Goal: Task Accomplishment & Management: Manage account settings

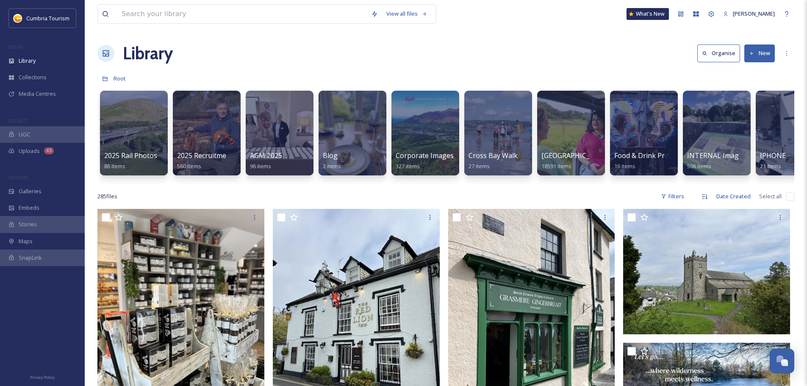
scroll to position [3320, 0]
click at [544, 157] on span "[GEOGRAPHIC_DATA]" at bounding box center [575, 155] width 69 height 9
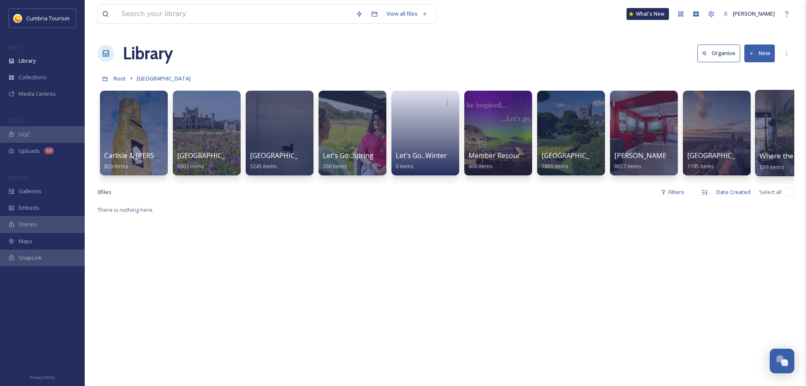
click at [765, 156] on span "Where the Lakes Meets the Dales" at bounding box center [813, 155] width 109 height 9
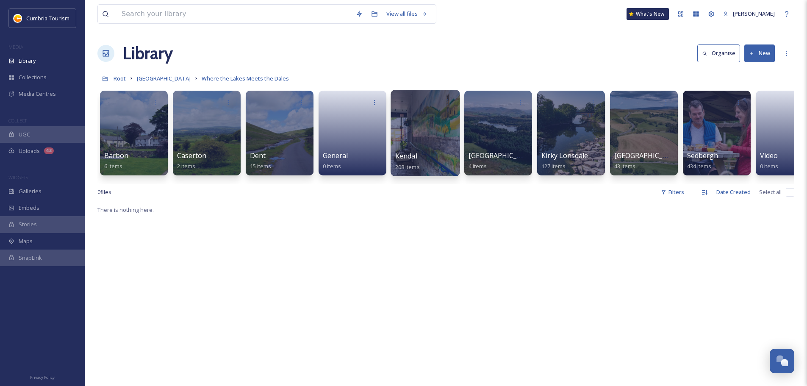
click at [415, 149] on div at bounding box center [424, 133] width 69 height 86
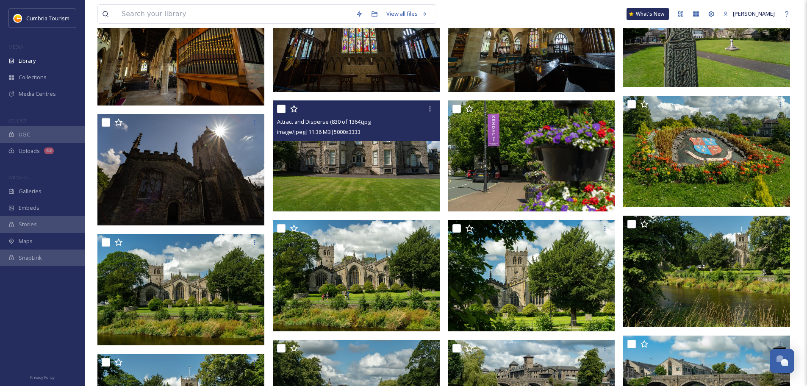
scroll to position [635, 0]
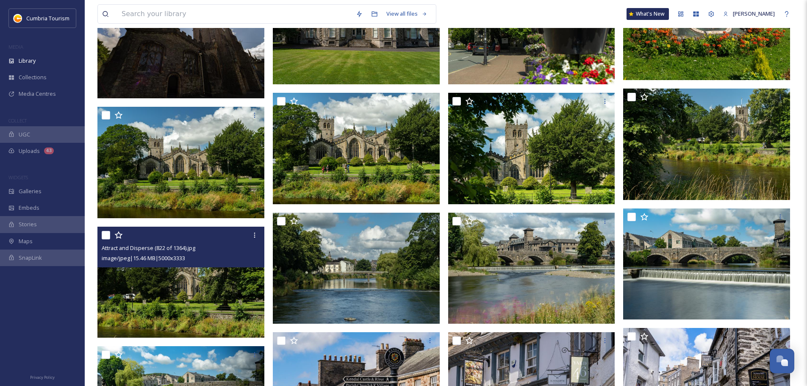
click at [220, 319] on img at bounding box center [180, 281] width 167 height 111
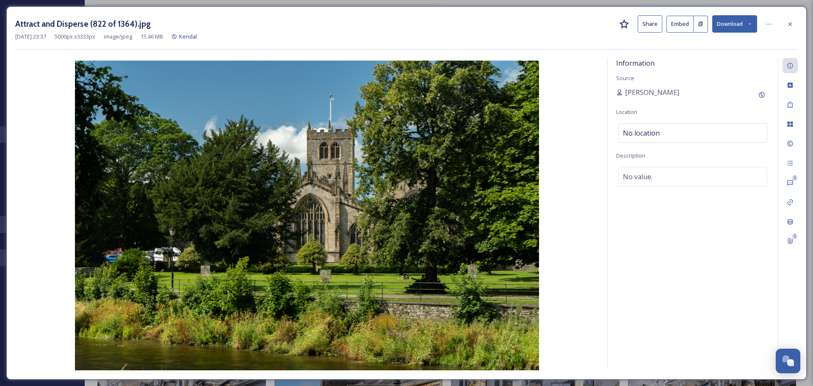
click at [751, 22] on icon at bounding box center [750, 24] width 6 height 6
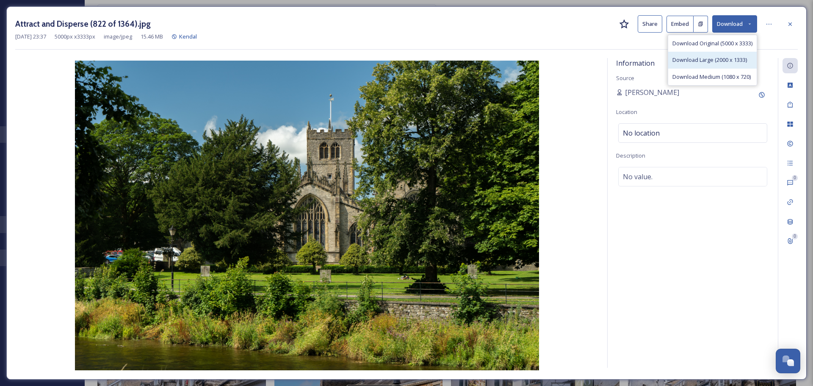
click at [720, 63] on span "Download Large (2000 x 1333)" at bounding box center [709, 60] width 75 height 8
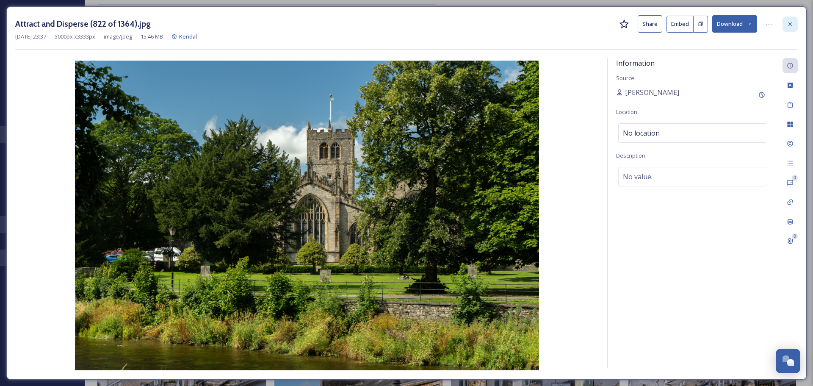
click at [789, 26] on icon at bounding box center [790, 24] width 7 height 7
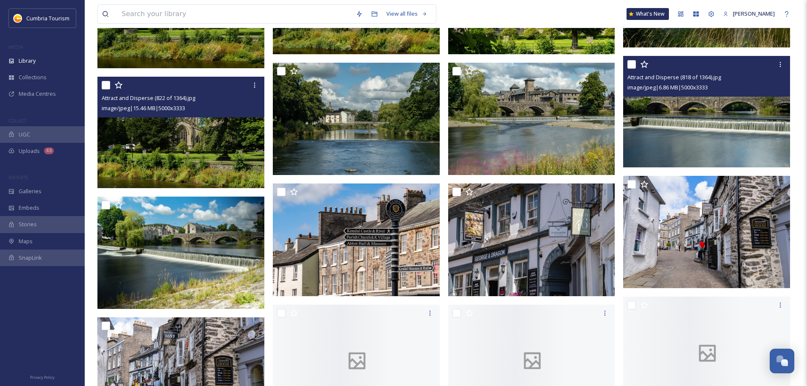
scroll to position [804, 0]
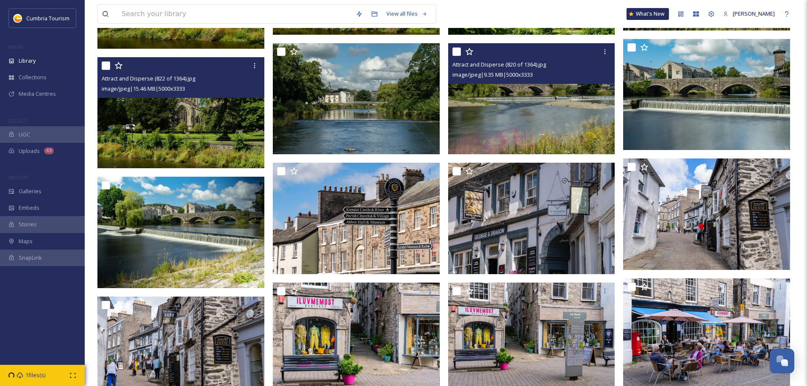
click at [499, 124] on img at bounding box center [531, 98] width 167 height 111
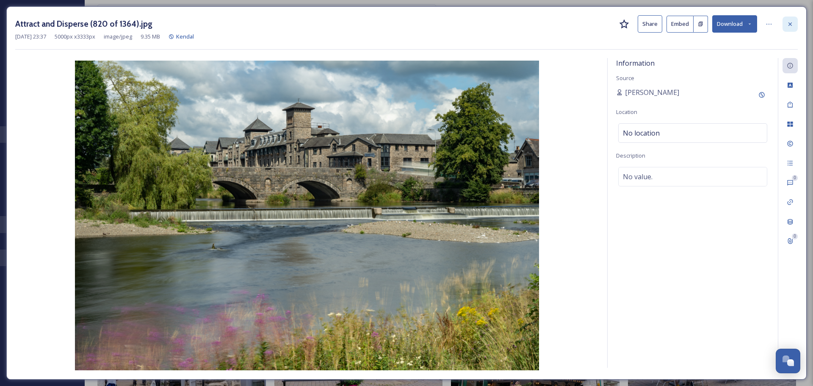
click at [786, 25] on div at bounding box center [789, 24] width 15 height 15
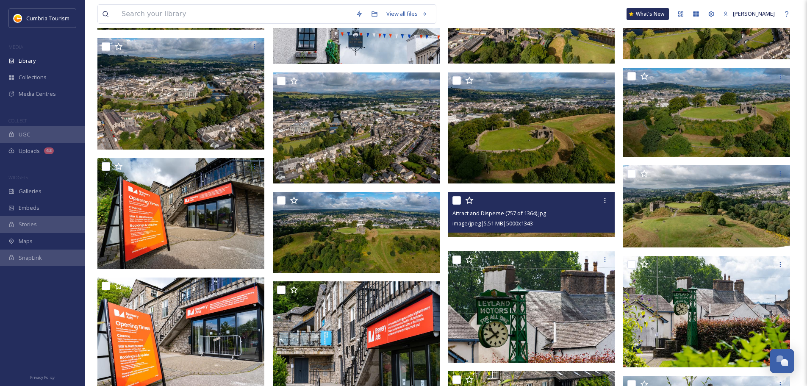
scroll to position [2371, 0]
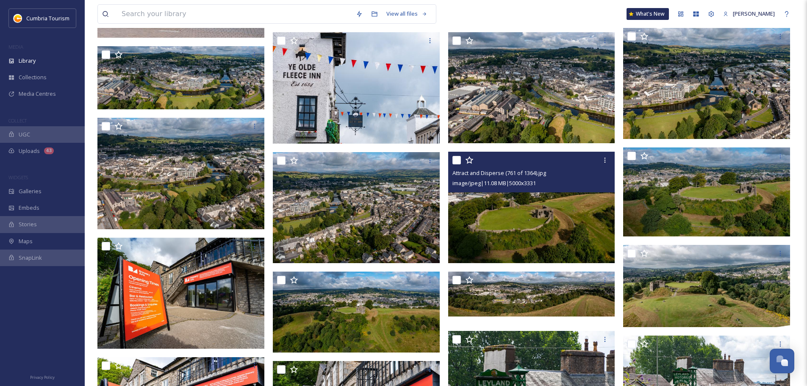
click at [569, 234] on img at bounding box center [531, 207] width 167 height 111
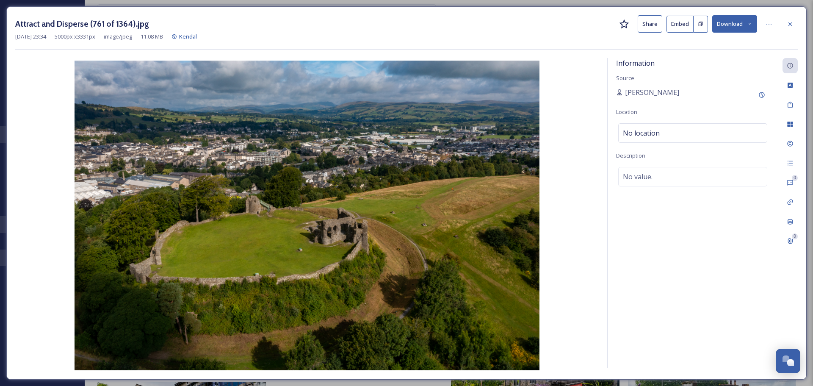
click at [741, 27] on button "Download" at bounding box center [734, 23] width 45 height 17
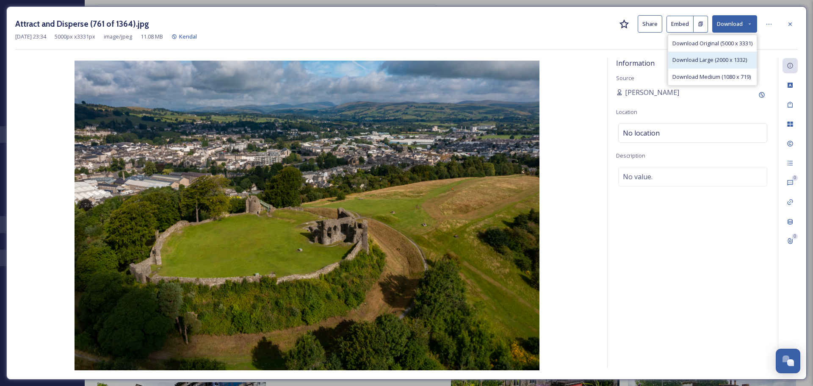
click at [732, 61] on span "Download Large (2000 x 1332)" at bounding box center [709, 60] width 75 height 8
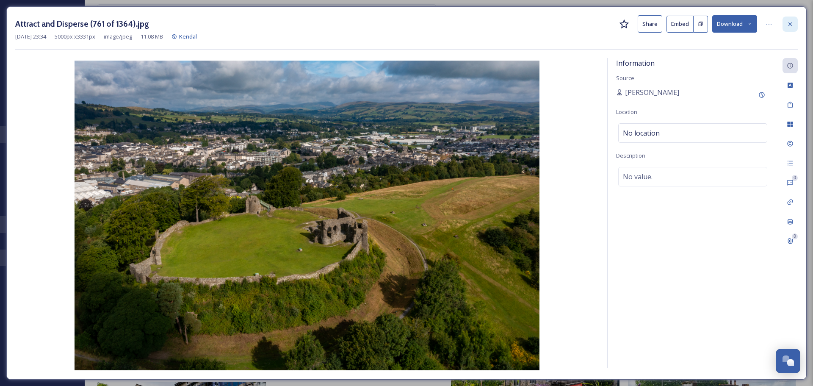
click at [784, 24] on div at bounding box center [789, 24] width 15 height 15
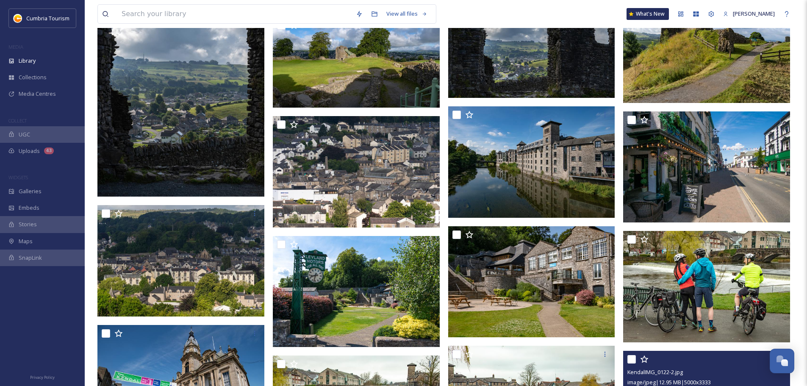
scroll to position [4149, 0]
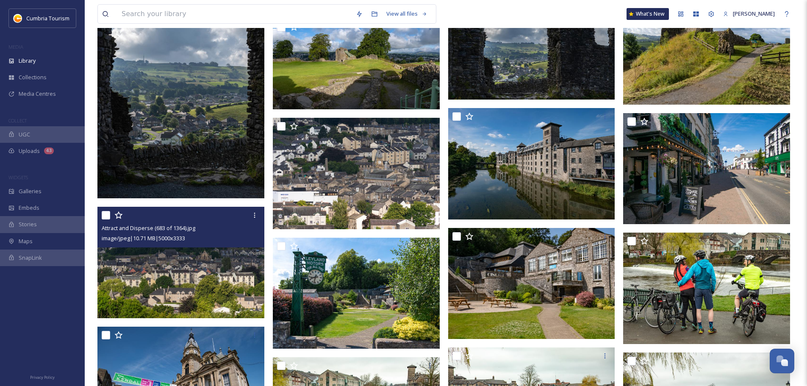
click at [152, 289] on img at bounding box center [180, 262] width 167 height 111
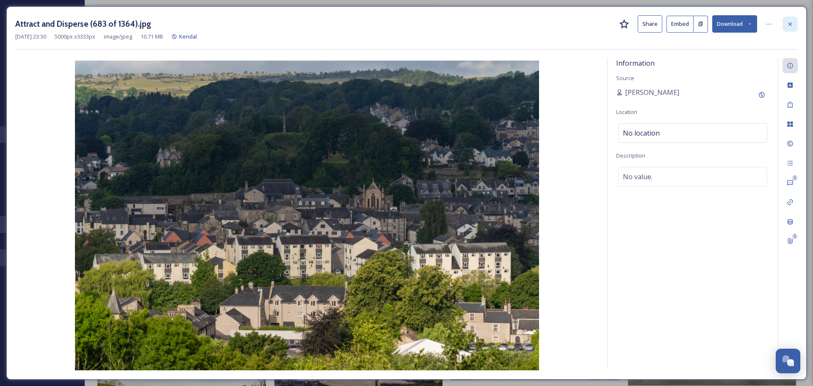
click at [794, 25] on div at bounding box center [789, 24] width 15 height 15
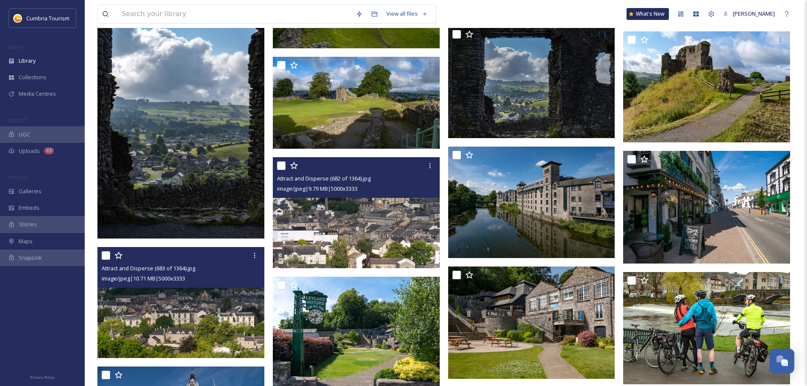
click at [390, 248] on img at bounding box center [356, 212] width 167 height 111
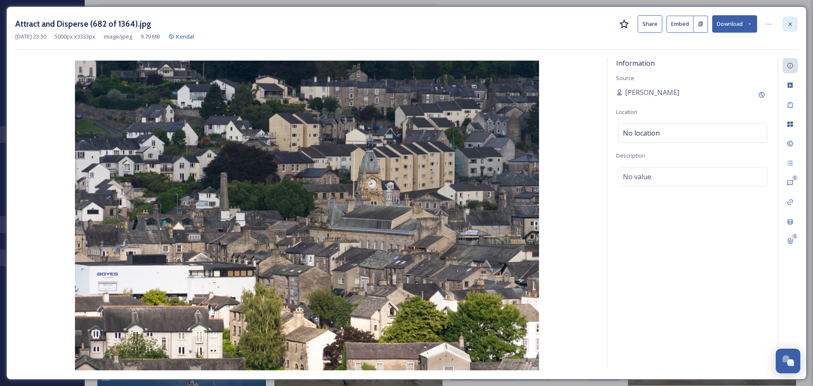
click at [795, 28] on div at bounding box center [789, 24] width 15 height 15
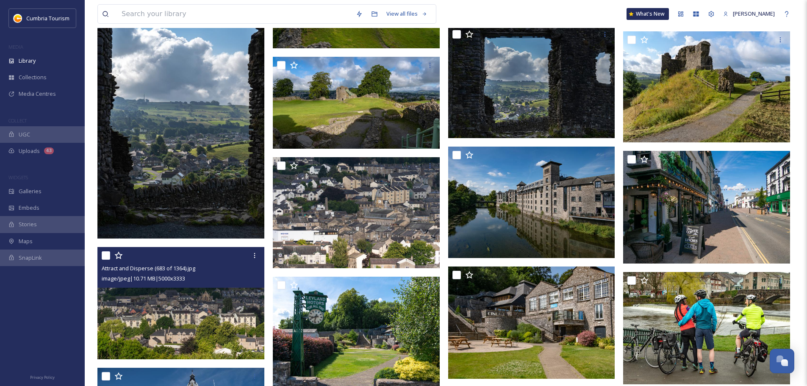
click at [224, 306] on img at bounding box center [181, 303] width 168 height 113
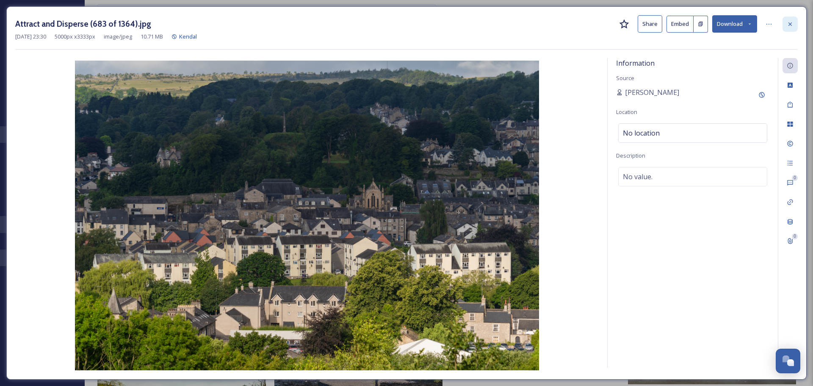
click at [791, 28] on div at bounding box center [789, 24] width 15 height 15
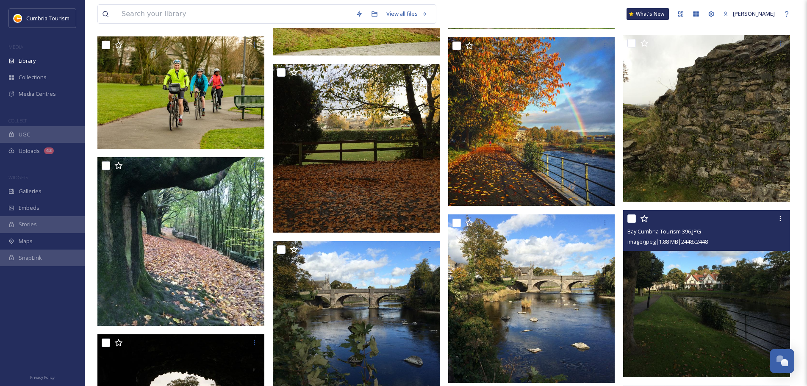
scroll to position [5068, 0]
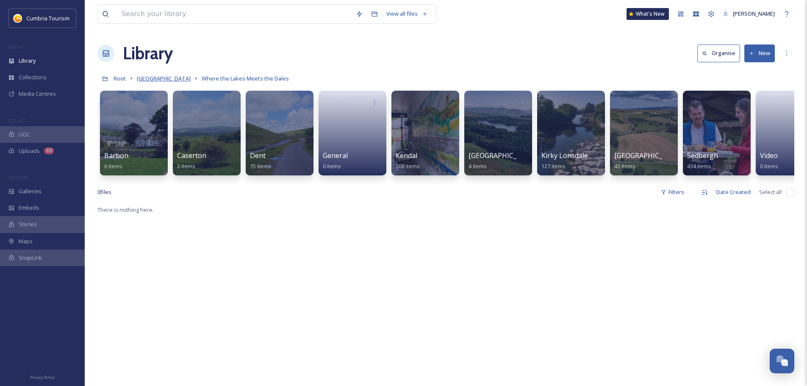
click at [185, 81] on span "[GEOGRAPHIC_DATA]" at bounding box center [164, 79] width 54 height 8
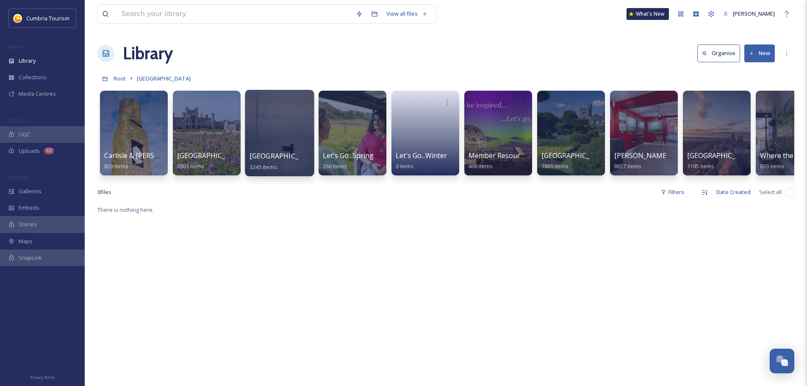
click at [257, 156] on span "[GEOGRAPHIC_DATA]" at bounding box center [283, 155] width 69 height 9
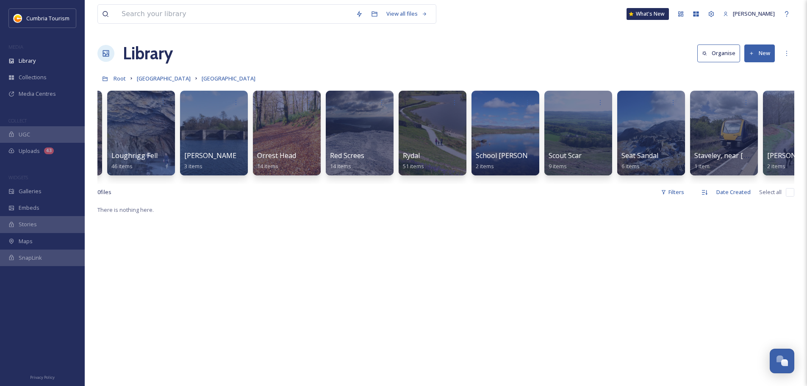
scroll to position [0, 2726]
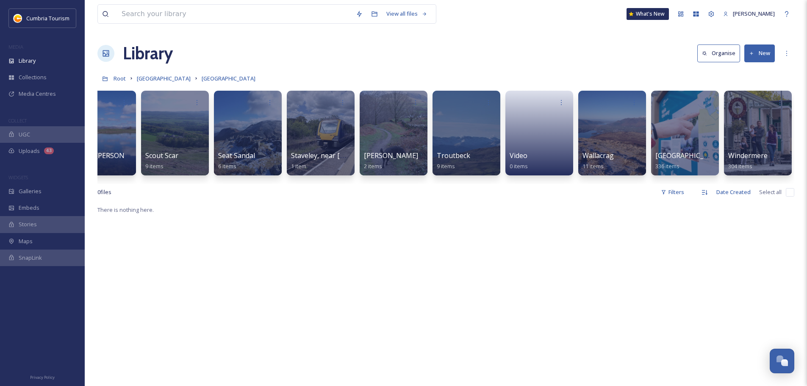
click at [538, 183] on div "Ambleside 305 items Backbarrow 58 items Bassenthwaite 67 items [PERSON_NAME] Ta…" at bounding box center [445, 134] width 696 height 97
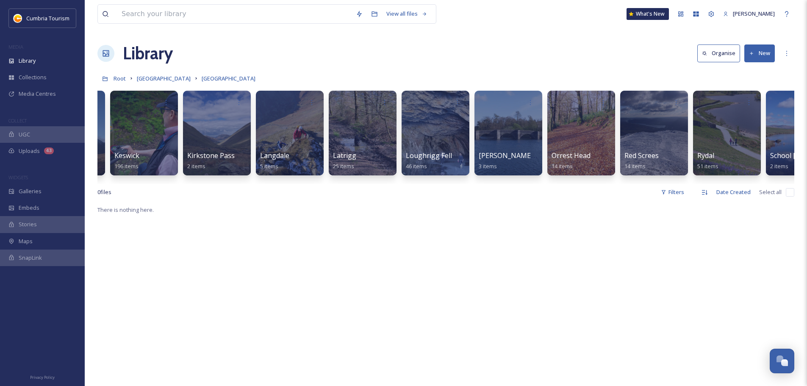
scroll to position [0, 2033]
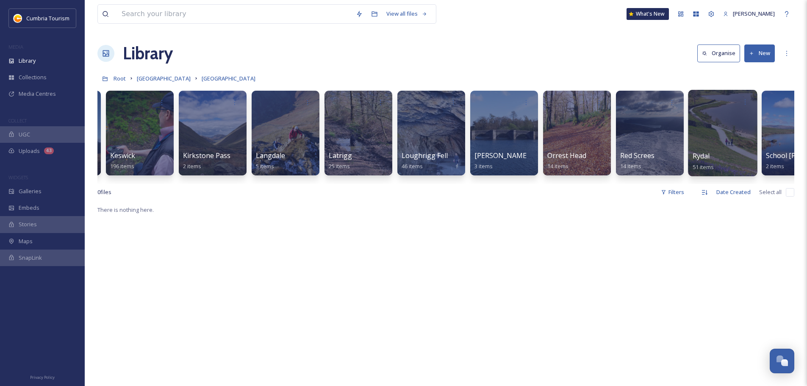
click at [699, 150] on div at bounding box center [722, 133] width 69 height 86
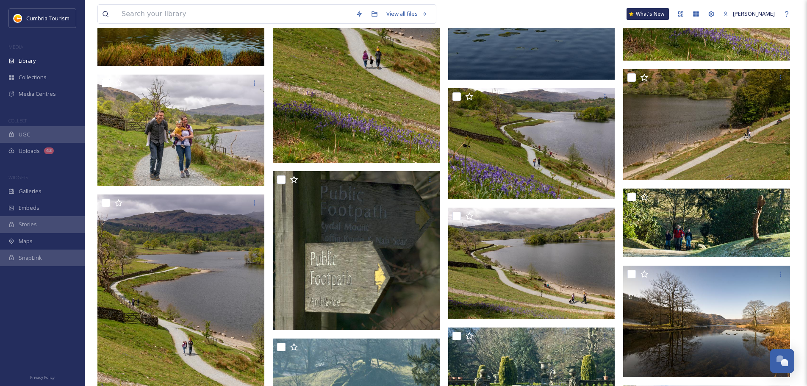
scroll to position [1170, 0]
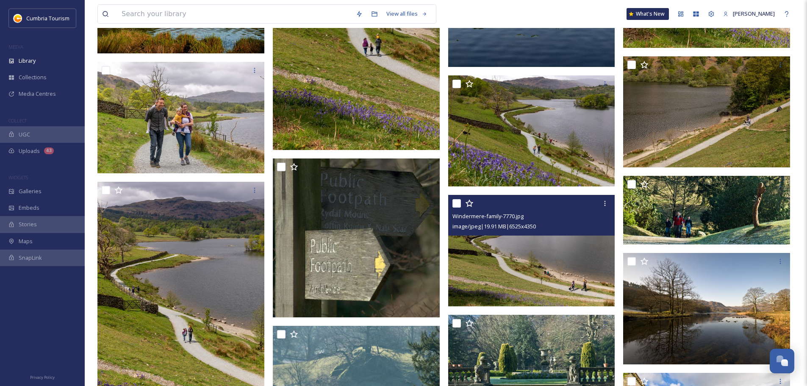
click at [537, 262] on img at bounding box center [531, 250] width 167 height 111
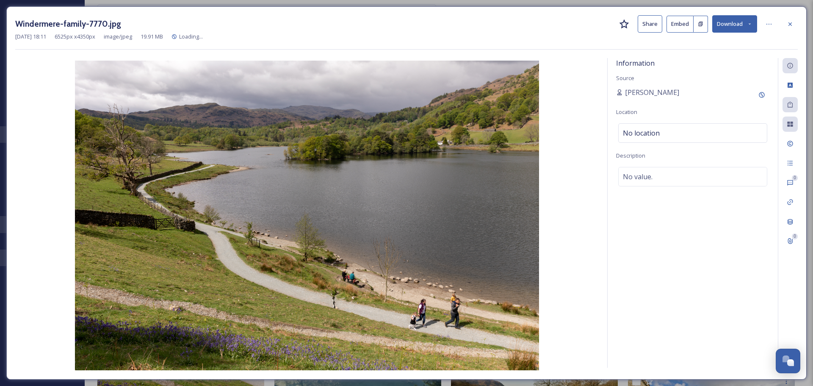
click at [740, 24] on button "Download" at bounding box center [734, 23] width 45 height 17
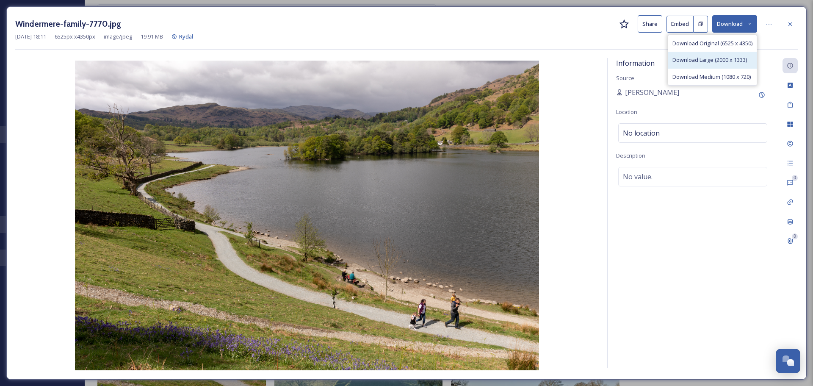
click at [713, 64] on span "Download Large (2000 x 1333)" at bounding box center [709, 60] width 75 height 8
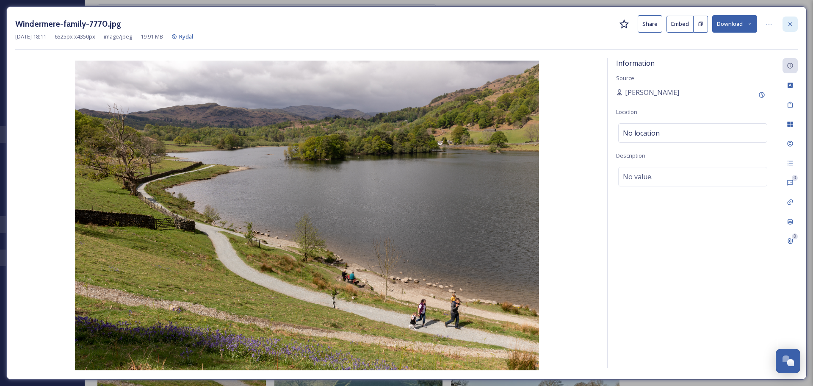
click at [789, 26] on icon at bounding box center [790, 24] width 7 height 7
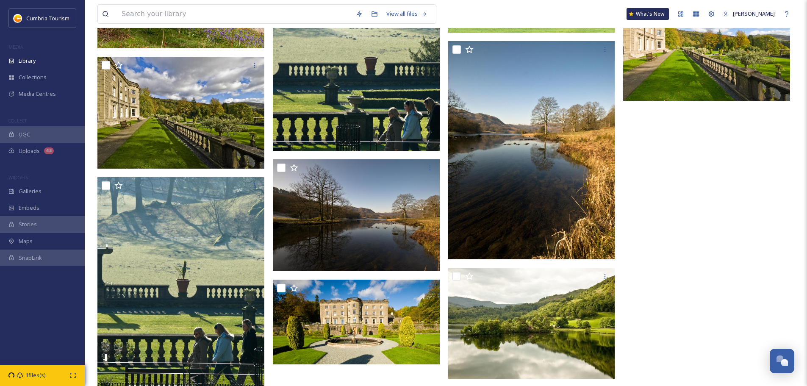
scroll to position [1520, 0]
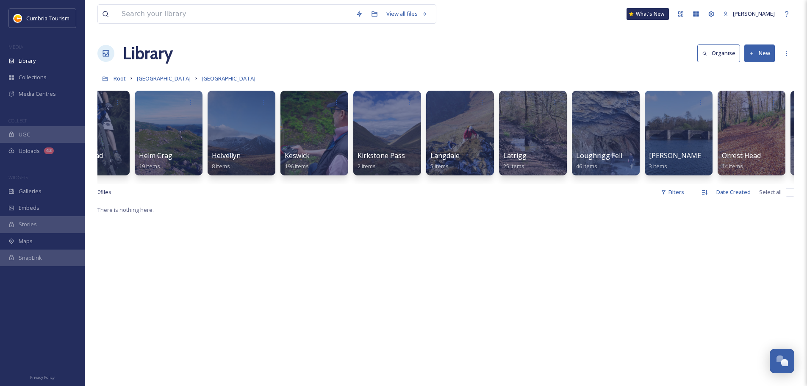
scroll to position [0, 1831]
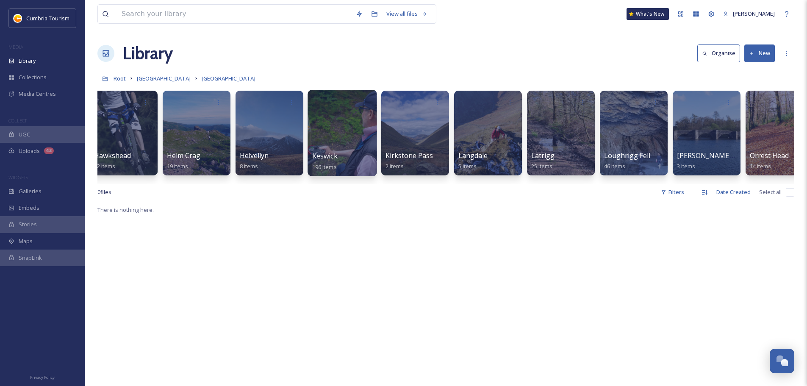
click at [328, 157] on span "Keswick" at bounding box center [324, 155] width 25 height 9
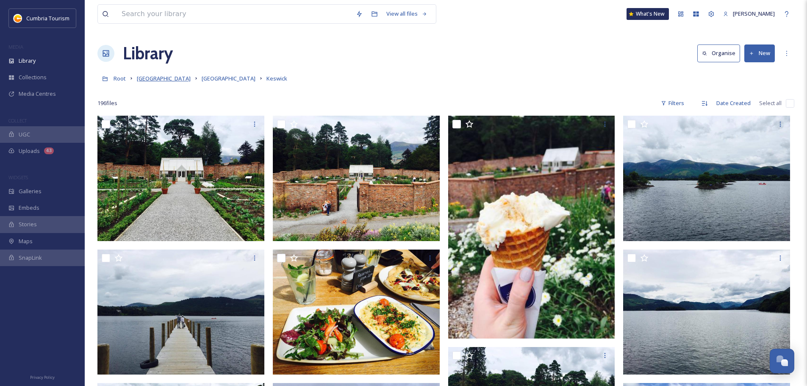
click at [180, 81] on span "[GEOGRAPHIC_DATA]" at bounding box center [164, 79] width 54 height 8
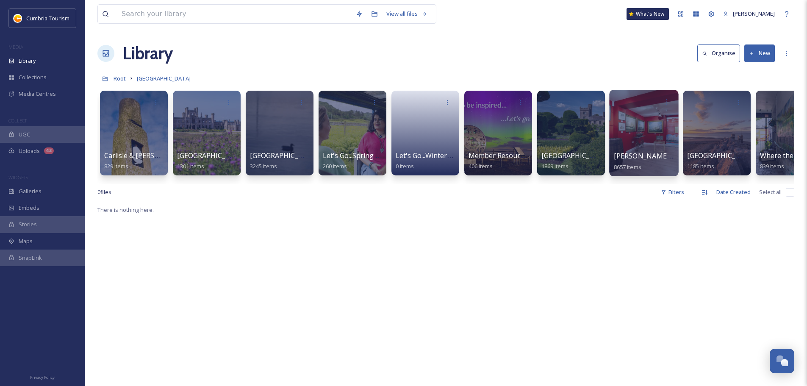
click at [641, 160] on span "[PERSON_NAME] Uploads" at bounding box center [655, 155] width 84 height 9
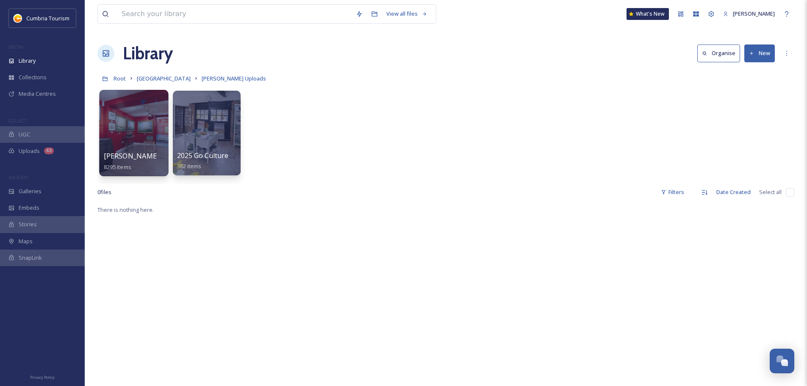
click at [116, 161] on div "[PERSON_NAME] Uploads - [DATE] 8295 items" at bounding box center [134, 161] width 61 height 21
click at [141, 155] on span "[PERSON_NAME] Uploads - [DATE]" at bounding box center [160, 155] width 113 height 9
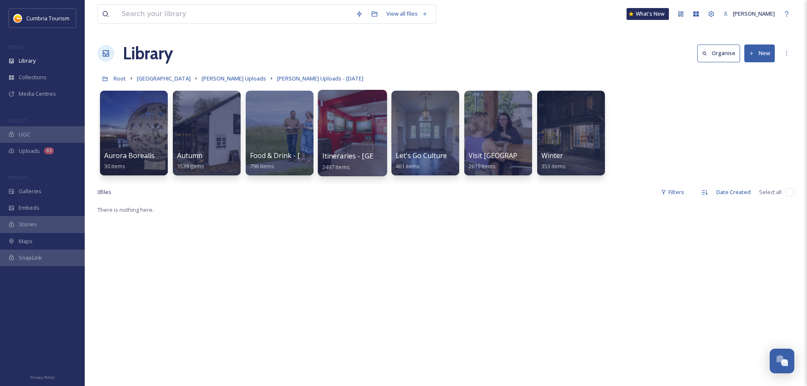
click at [370, 157] on span "Itineraries - [GEOGRAPHIC_DATA]" at bounding box center [376, 155] width 109 height 9
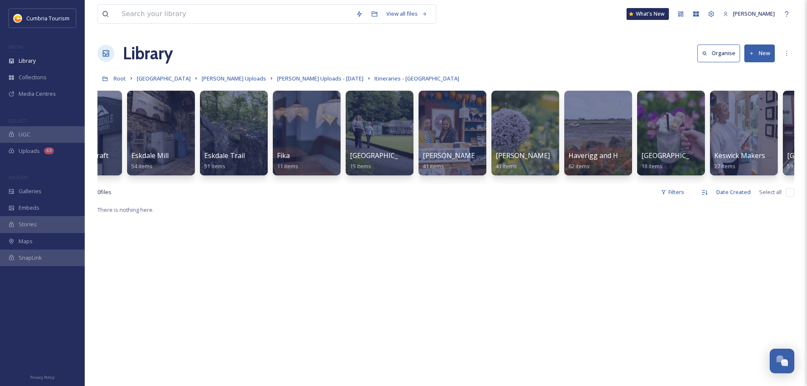
scroll to position [0, 1136]
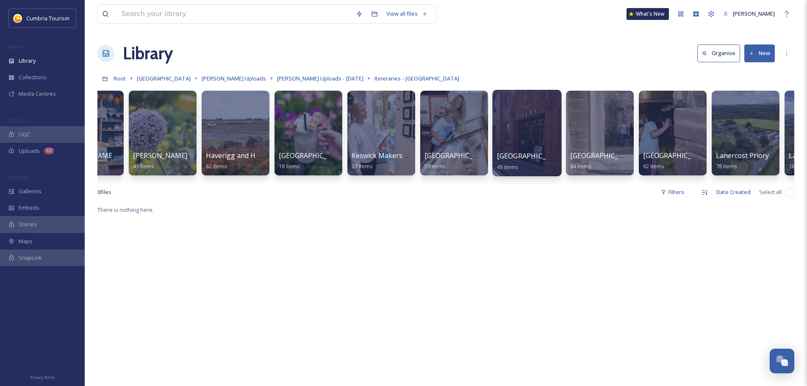
click at [535, 152] on span "[GEOGRAPHIC_DATA]" at bounding box center [531, 155] width 69 height 9
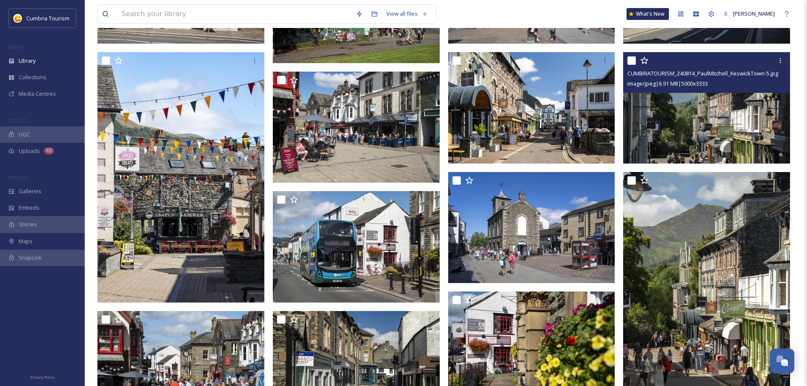
scroll to position [423, 0]
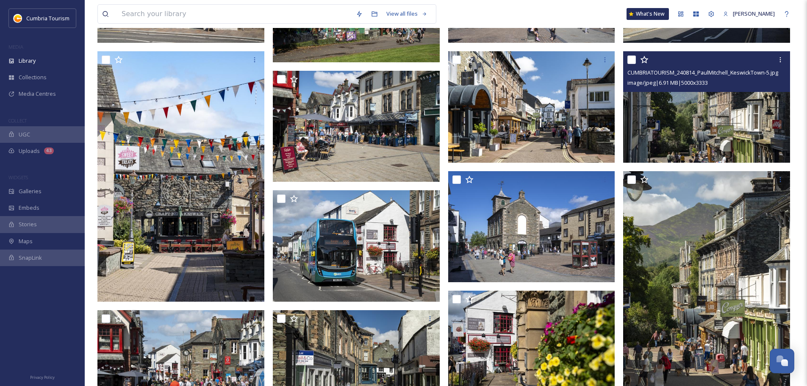
click at [750, 127] on img at bounding box center [706, 106] width 167 height 111
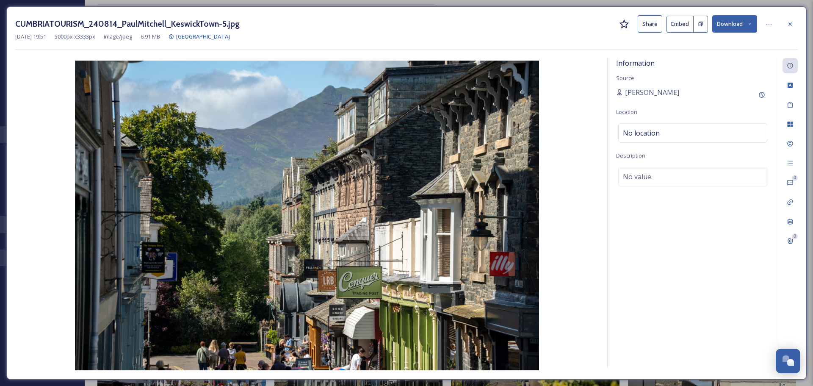
click at [726, 23] on button "Download" at bounding box center [734, 23] width 45 height 17
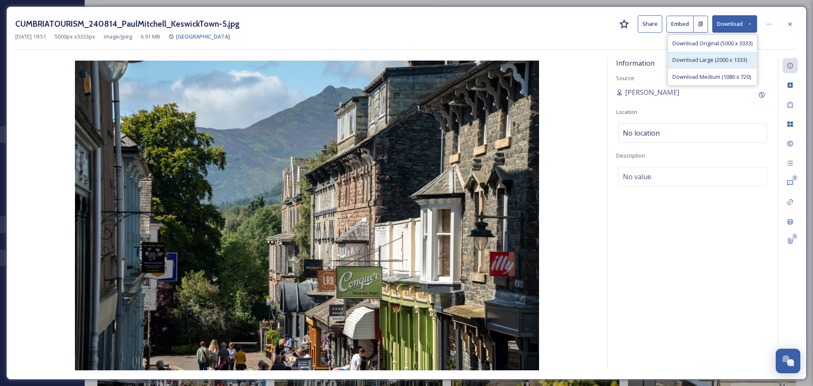
click at [712, 58] on span "Download Large (2000 x 1333)" at bounding box center [709, 60] width 75 height 8
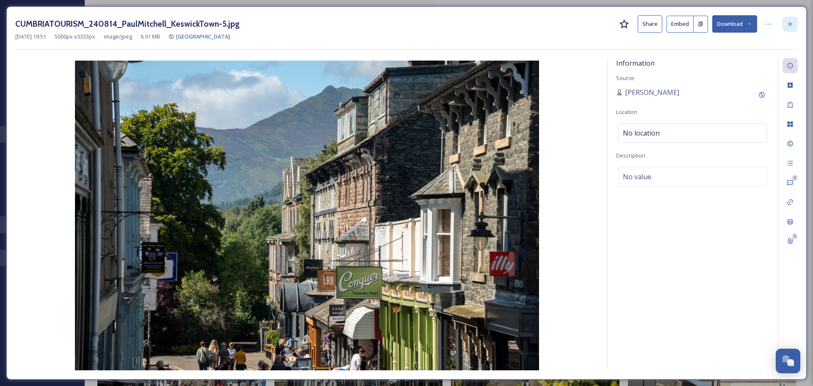
click at [793, 23] on icon at bounding box center [790, 24] width 7 height 7
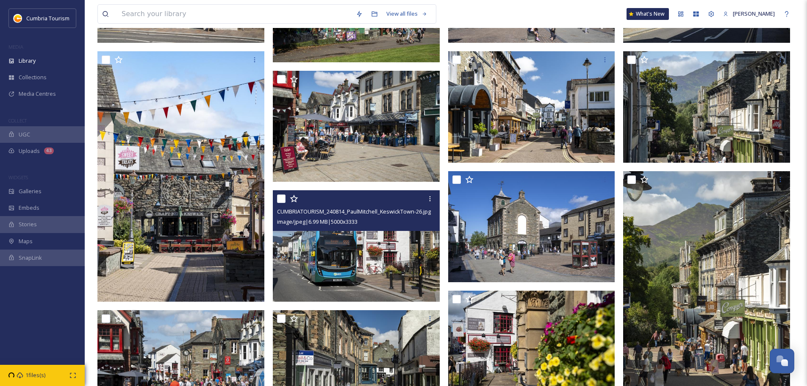
click at [365, 272] on img at bounding box center [356, 245] width 167 height 111
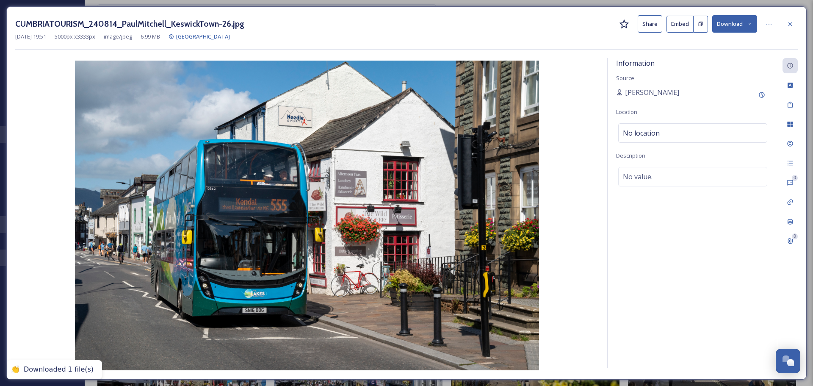
drag, startPoint x: 536, startPoint y: 45, endPoint x: 632, endPoint y: 30, distance: 96.3
click at [538, 44] on div "CUMBRIATOURISM_240814_PaulMitchell_KeswickTown-26.jpg Share Embed Download [DAT…" at bounding box center [406, 32] width 782 height 34
click at [727, 25] on button "Download" at bounding box center [734, 23] width 45 height 17
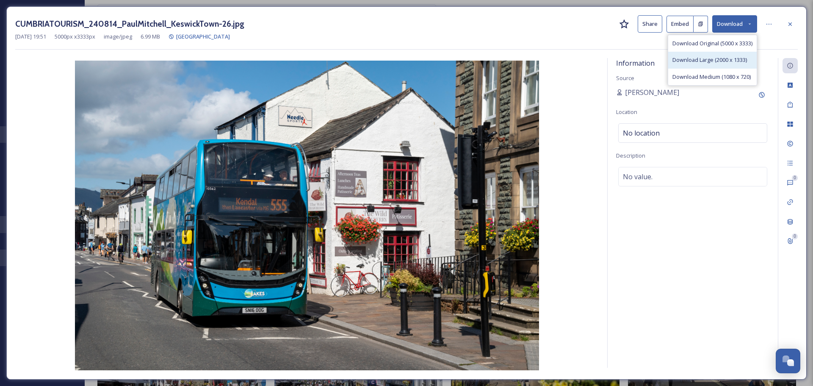
click at [713, 55] on div "Download Large (2000 x 1333)" at bounding box center [712, 60] width 88 height 17
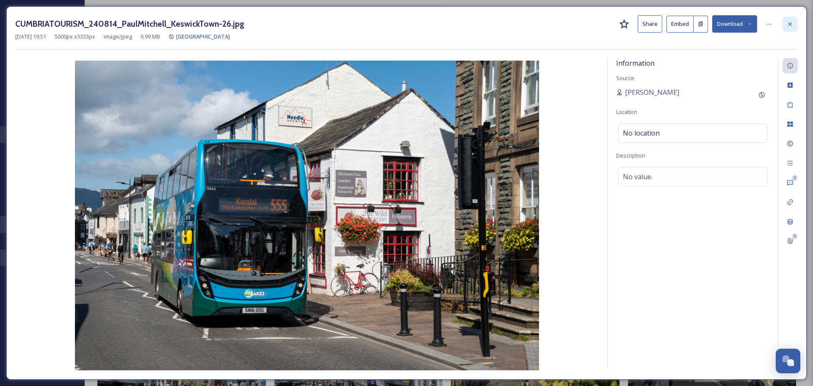
click at [792, 22] on icon at bounding box center [790, 24] width 7 height 7
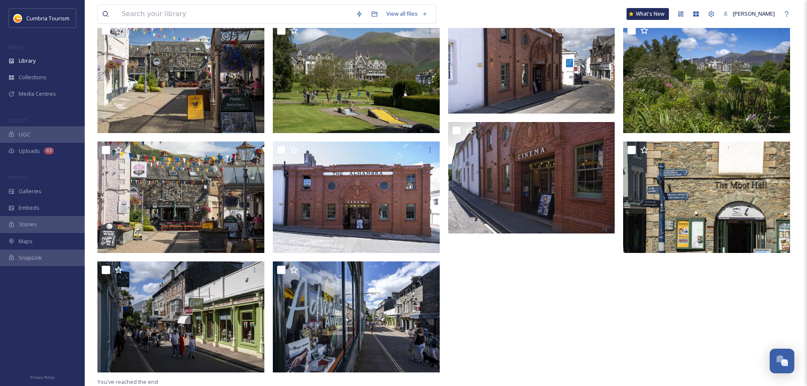
scroll to position [1191, 0]
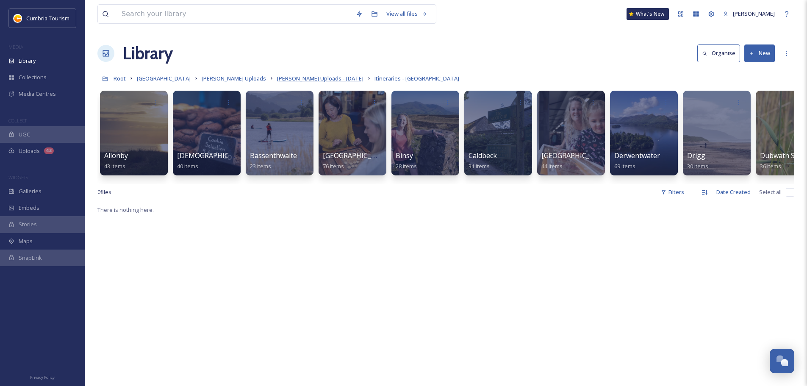
click at [306, 78] on span "[PERSON_NAME] Uploads - [DATE]" at bounding box center [320, 79] width 86 height 8
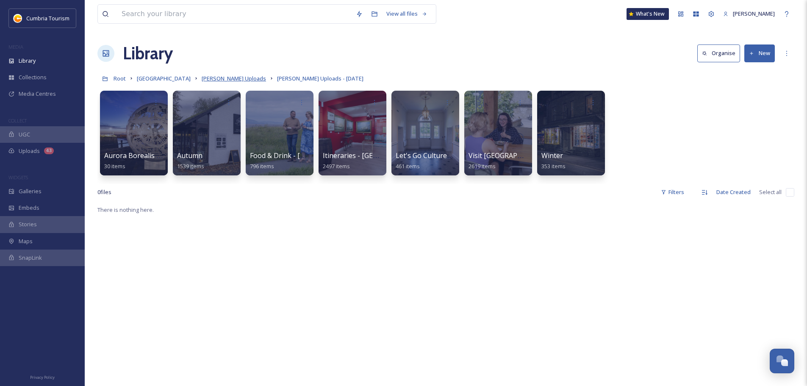
click at [247, 77] on span "[PERSON_NAME] Uploads" at bounding box center [234, 79] width 64 height 8
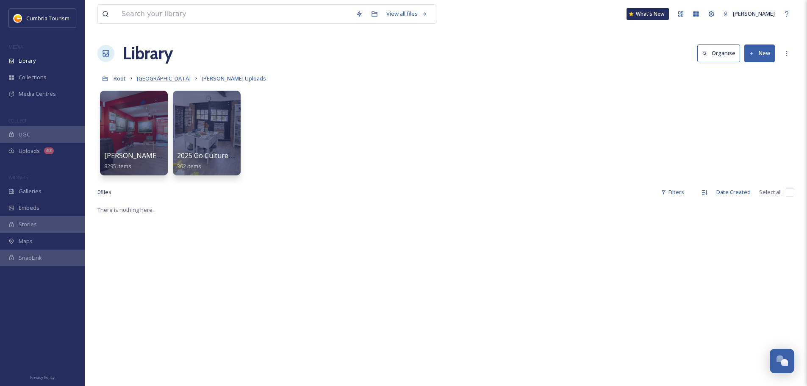
click at [175, 79] on span "[GEOGRAPHIC_DATA]" at bounding box center [164, 79] width 54 height 8
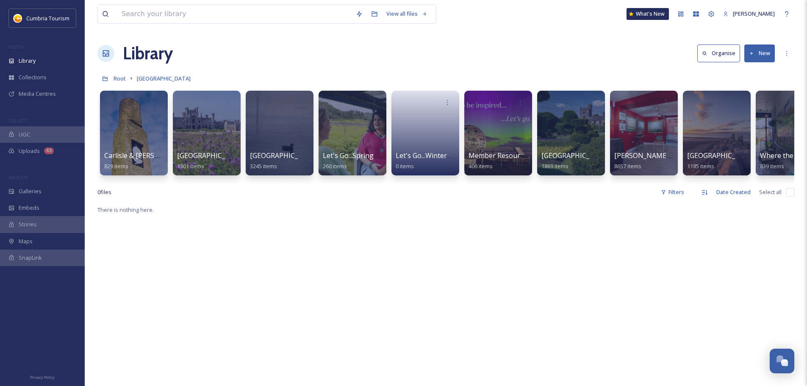
scroll to position [0, 32]
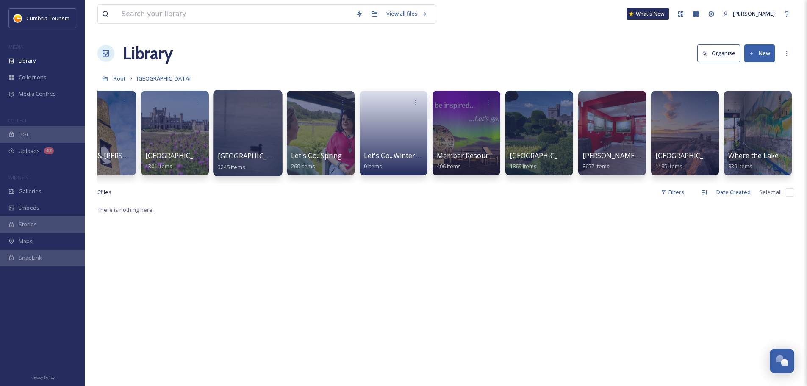
click at [246, 157] on span "[GEOGRAPHIC_DATA]" at bounding box center [252, 155] width 69 height 9
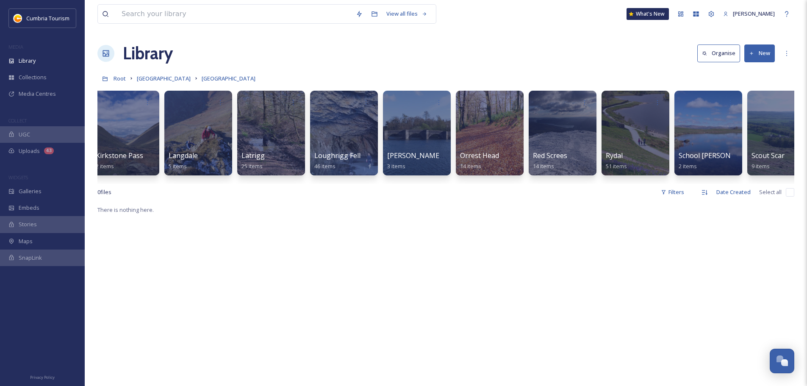
scroll to position [0, 2124]
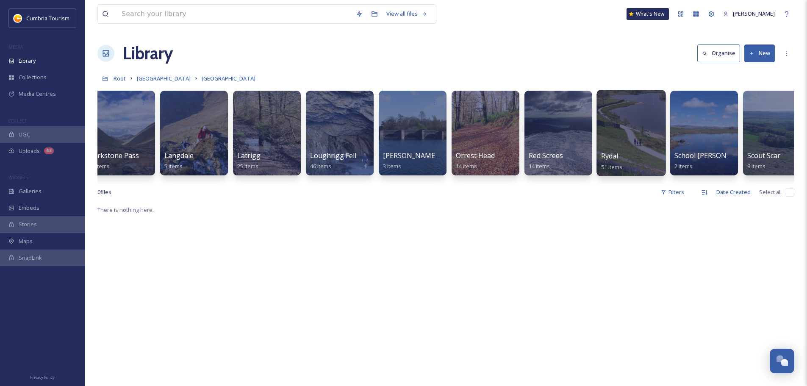
click at [612, 154] on span "Rydal" at bounding box center [609, 155] width 17 height 9
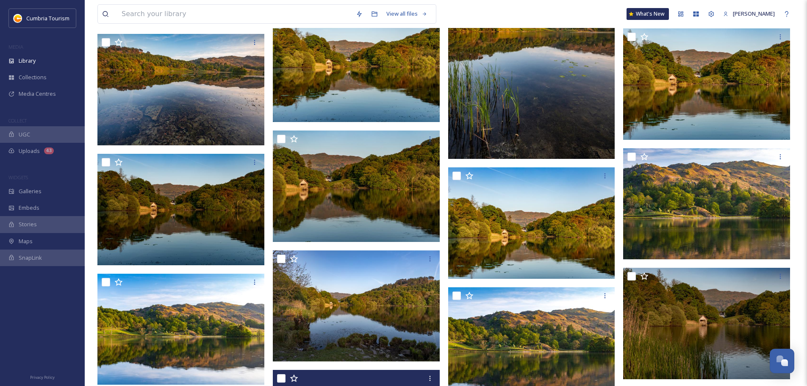
scroll to position [616, 0]
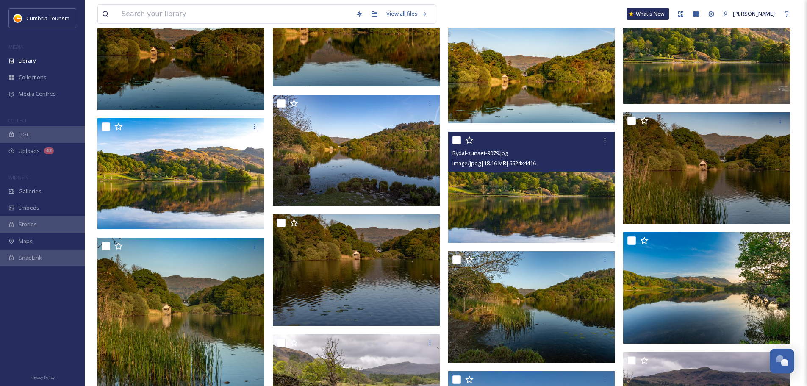
click at [537, 205] on img at bounding box center [531, 186] width 167 height 111
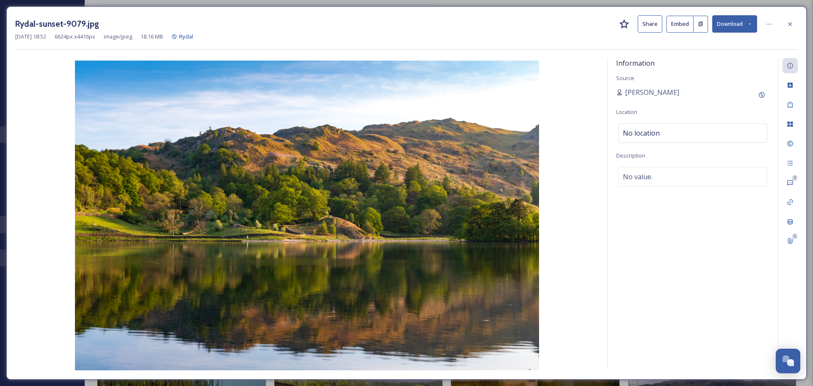
click at [751, 23] on icon at bounding box center [750, 24] width 6 height 6
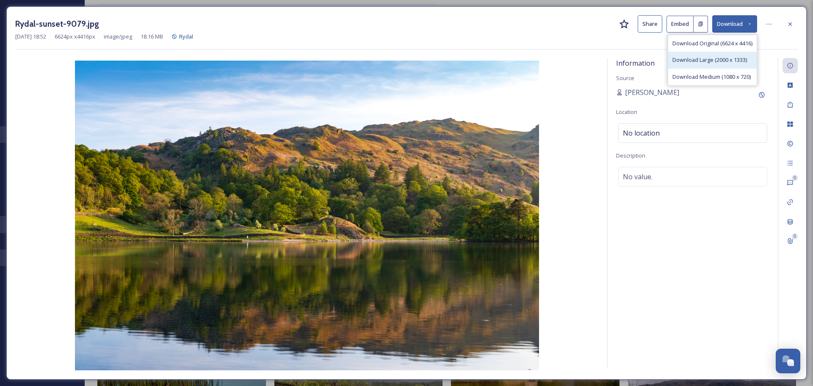
click at [721, 63] on span "Download Large (2000 x 1333)" at bounding box center [709, 60] width 75 height 8
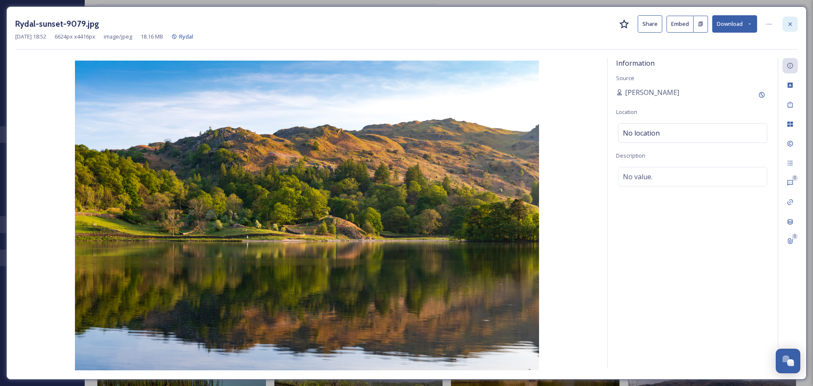
click at [791, 25] on icon at bounding box center [790, 24] width 7 height 7
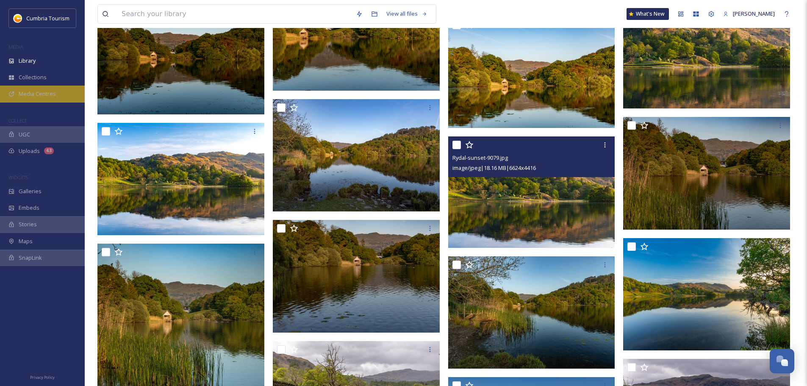
scroll to position [611, 0]
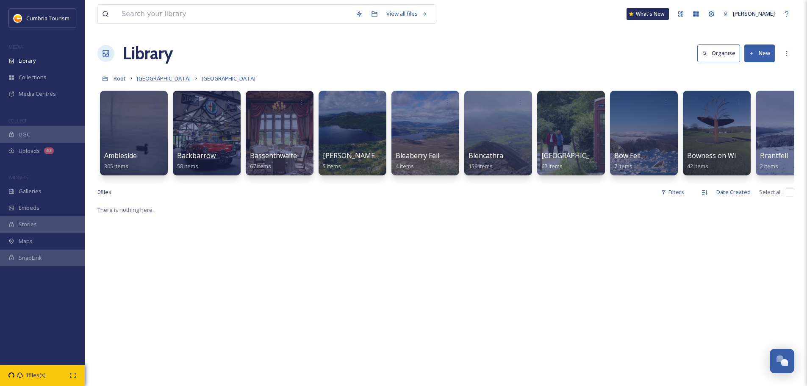
click at [191, 79] on span "[GEOGRAPHIC_DATA]" at bounding box center [164, 79] width 54 height 8
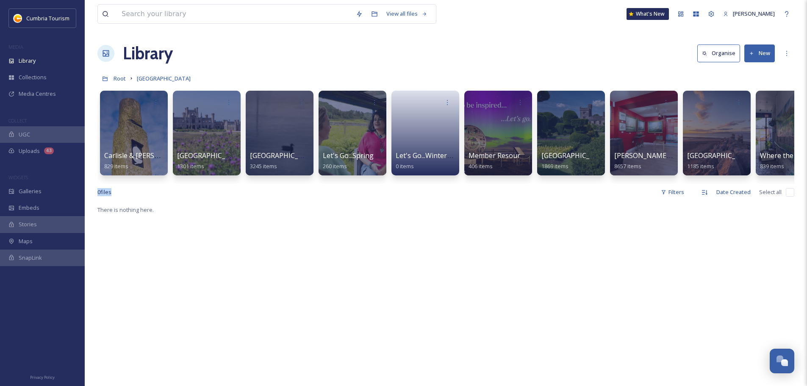
drag, startPoint x: 646, startPoint y: 192, endPoint x: 764, endPoint y: 179, distance: 118.8
click at [764, 185] on div "View all files What's New [PERSON_NAME] Library Organise New Root Cumbria Media…" at bounding box center [446, 295] width 722 height 590
click at [765, 155] on span "Where the Lakes Meets the Dales" at bounding box center [813, 155] width 109 height 9
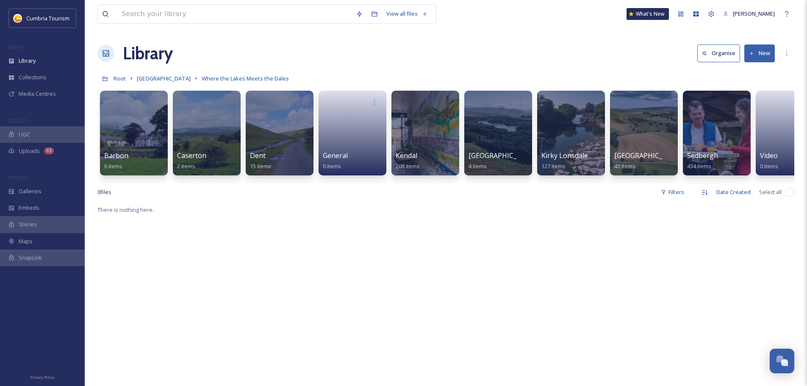
drag, startPoint x: 254, startPoint y: 286, endPoint x: 364, endPoint y: 250, distance: 114.9
click at [403, 154] on span "Kendal" at bounding box center [406, 155] width 22 height 9
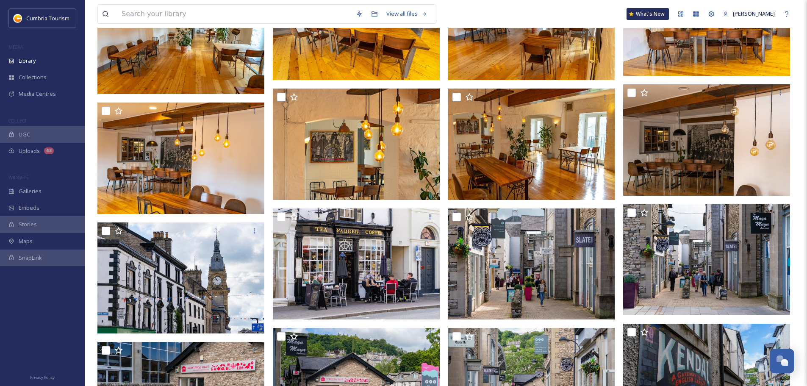
scroll to position [1655, 0]
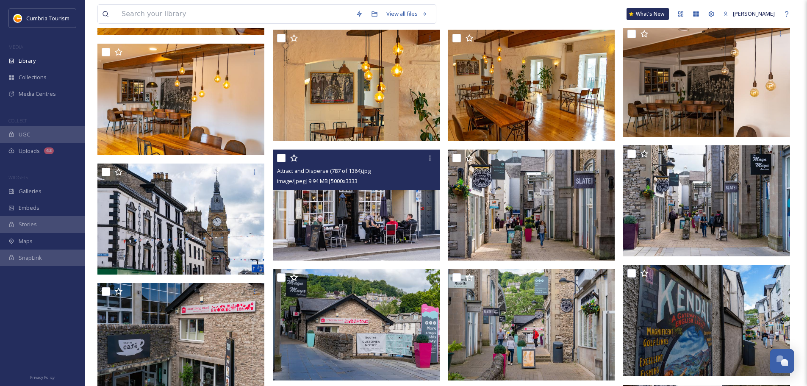
click at [378, 235] on img at bounding box center [356, 204] width 167 height 111
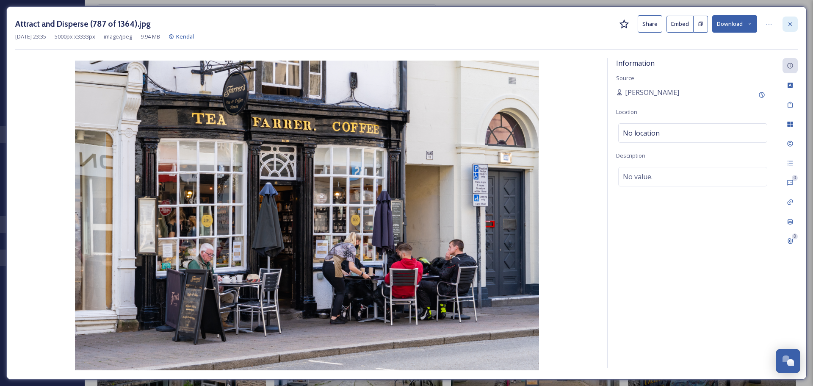
click at [791, 25] on icon at bounding box center [789, 23] width 3 height 3
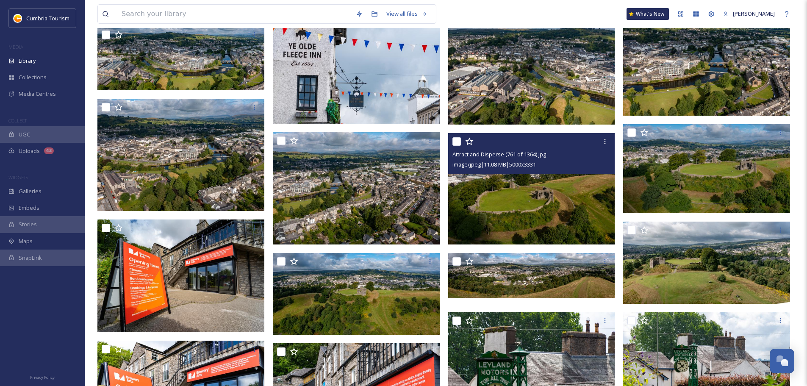
scroll to position [2333, 0]
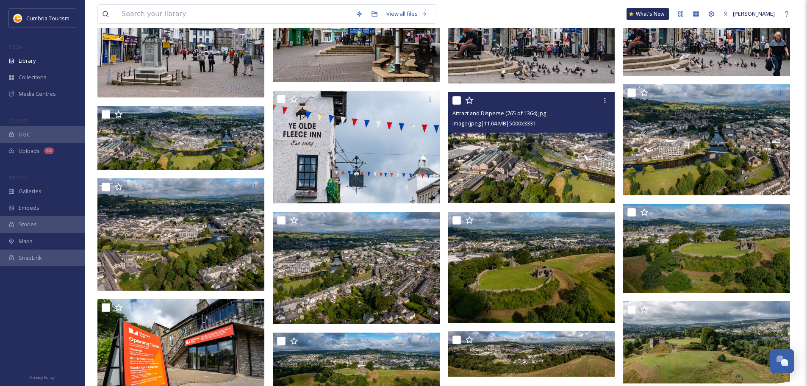
click at [541, 167] on img at bounding box center [531, 147] width 167 height 111
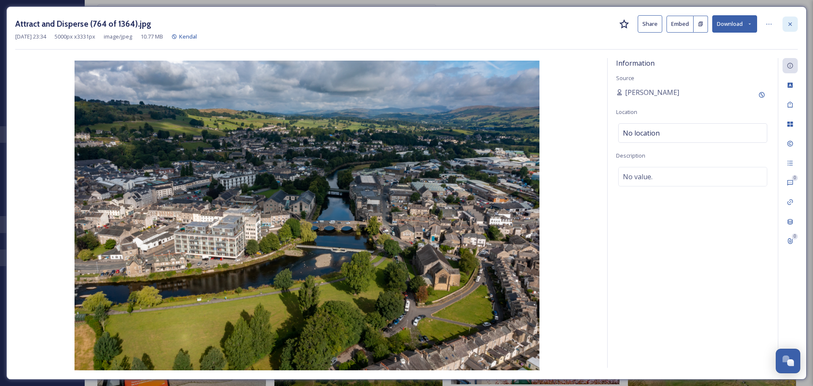
click at [787, 21] on icon at bounding box center [790, 24] width 7 height 7
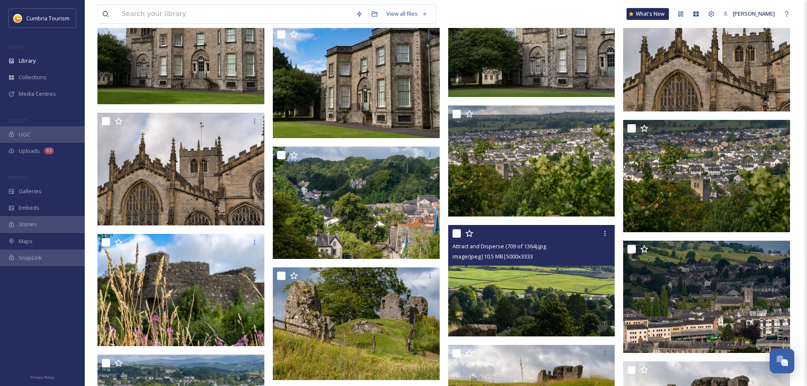
scroll to position [3899, 0]
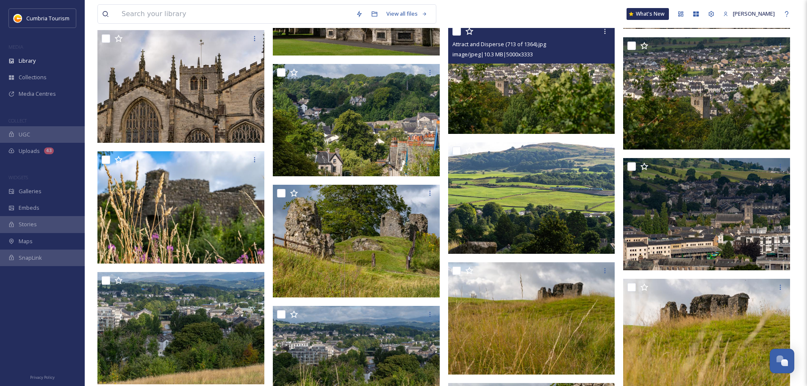
click at [576, 99] on img at bounding box center [531, 77] width 167 height 111
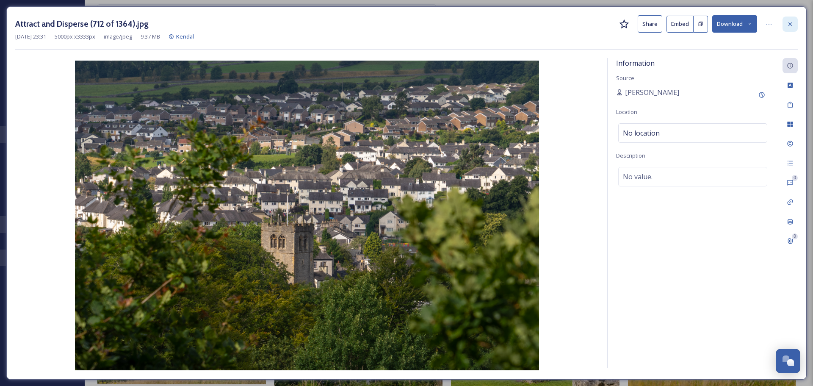
click at [790, 26] on icon at bounding box center [790, 24] width 7 height 7
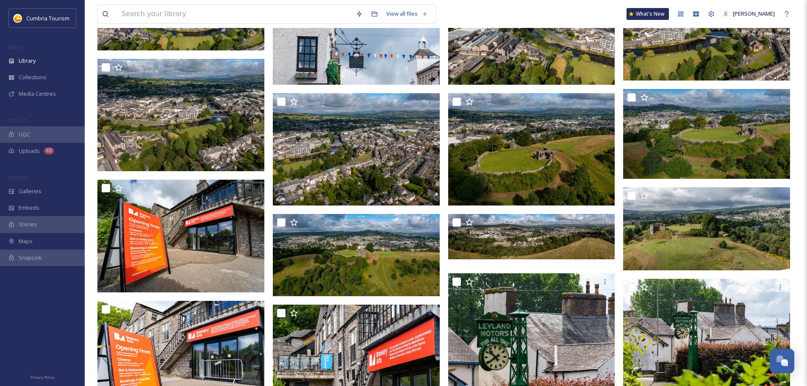
scroll to position [2460, 0]
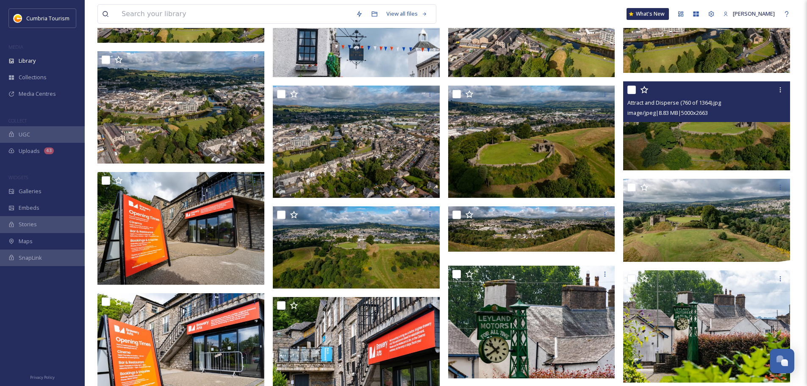
click at [718, 161] on img at bounding box center [706, 125] width 167 height 89
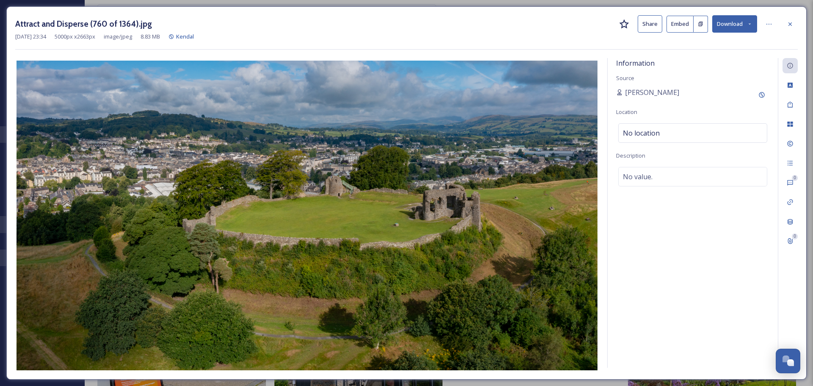
click at [720, 12] on div "Attract and Disperse (760 of 1364).jpg Share Embed Download [DATE] 23:34 5000 p…" at bounding box center [406, 192] width 800 height 373
click at [721, 19] on button "Download" at bounding box center [734, 23] width 45 height 17
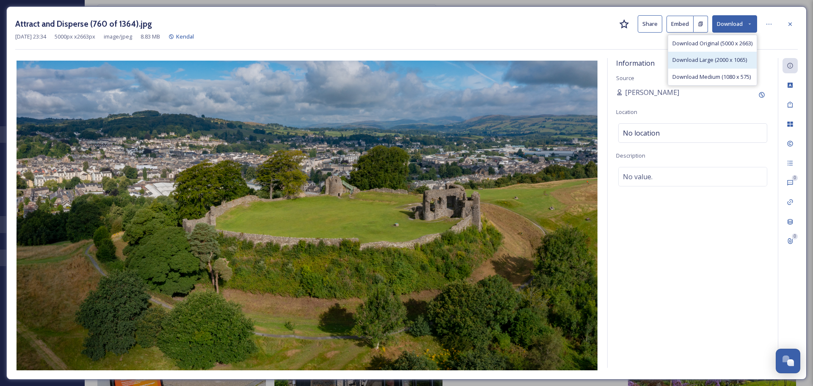
click at [718, 61] on span "Download Large (2000 x 1065)" at bounding box center [709, 60] width 75 height 8
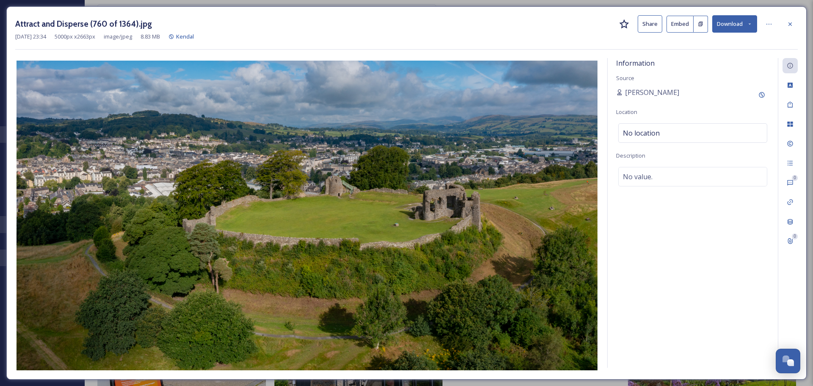
click at [788, 28] on div at bounding box center [789, 24] width 15 height 15
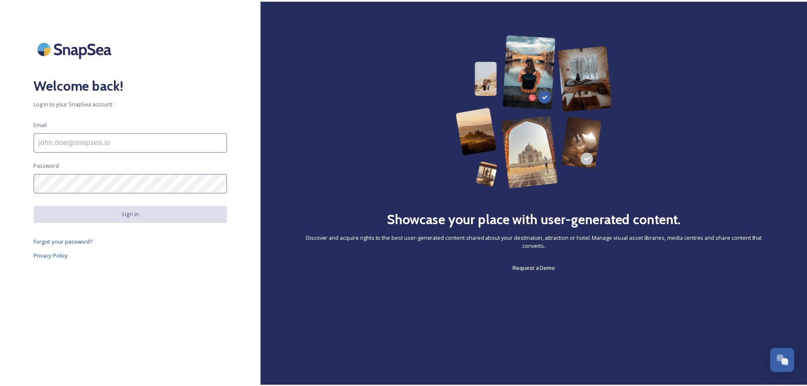
scroll to position [3320, 0]
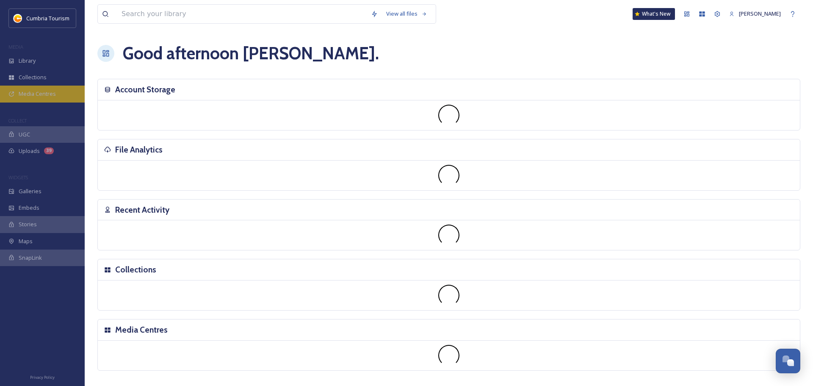
click at [47, 94] on span "Media Centres" at bounding box center [37, 94] width 37 height 8
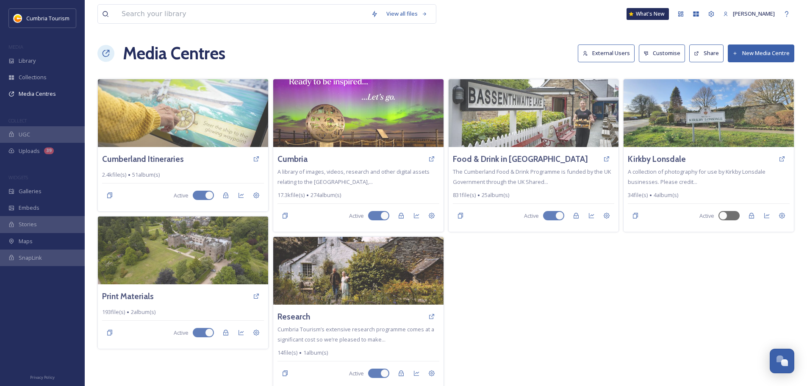
click at [609, 44] on div "Media Centres External Users Customise Share New Media Centre" at bounding box center [445, 53] width 696 height 25
click at [610, 53] on button "External Users" at bounding box center [605, 52] width 57 height 17
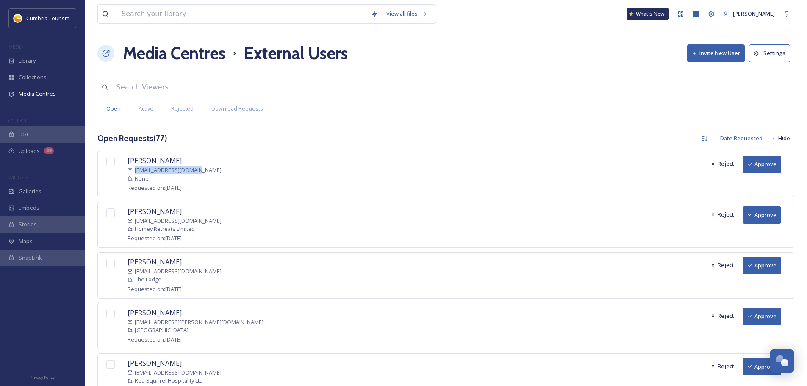
drag, startPoint x: 217, startPoint y: 170, endPoint x: 135, endPoint y: 170, distance: 82.1
click at [135, 170] on div "Nadine Thompson nadsthomps@yahoo.co.uk None Requested on: September 07, 2025 Re…" at bounding box center [445, 174] width 696 height 46
copy span "nadsthomps@yahoo.co.uk"
click at [775, 221] on button "Approve" at bounding box center [761, 214] width 39 height 17
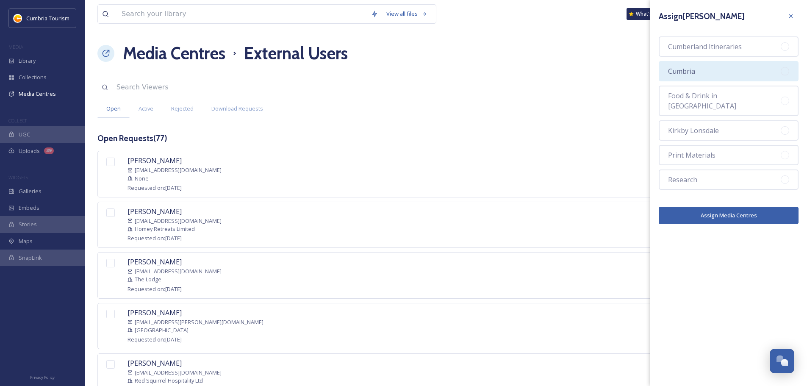
click at [734, 77] on div "Cumbria" at bounding box center [728, 71] width 140 height 20
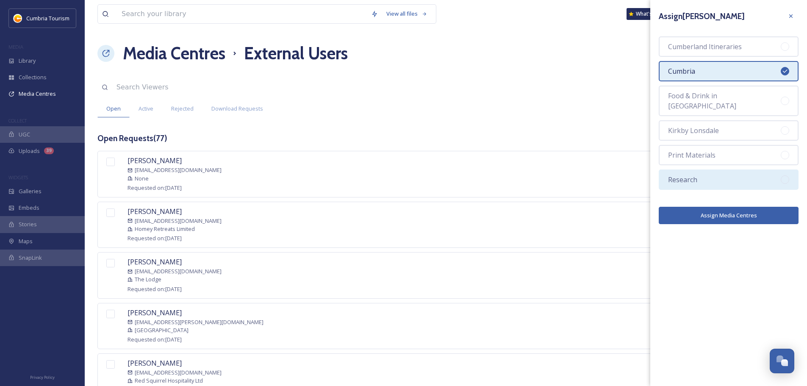
click at [716, 169] on div "Research" at bounding box center [728, 179] width 140 height 20
click at [726, 207] on button "Assign Media Centres" at bounding box center [728, 215] width 140 height 17
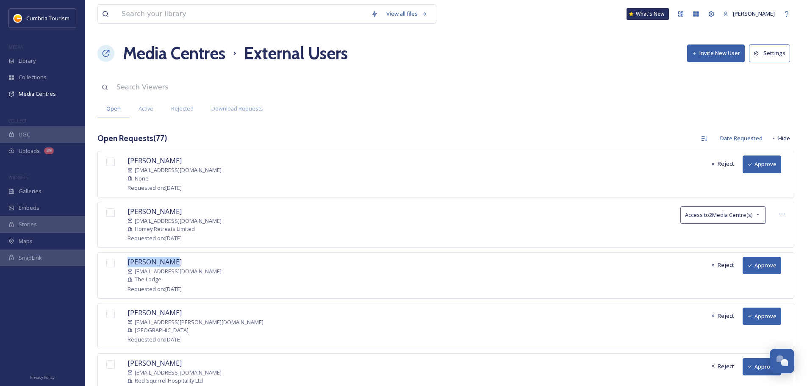
drag, startPoint x: 125, startPoint y: 257, endPoint x: 172, endPoint y: 263, distance: 47.4
click at [172, 263] on div "Claire Ellis epa@maritime.uk.com The Lodge Requested on: September 03, 2025 Rej…" at bounding box center [445, 275] width 696 height 46
copy span "Claire Ellis"
click at [156, 364] on span "Kenni James" at bounding box center [154, 362] width 54 height 9
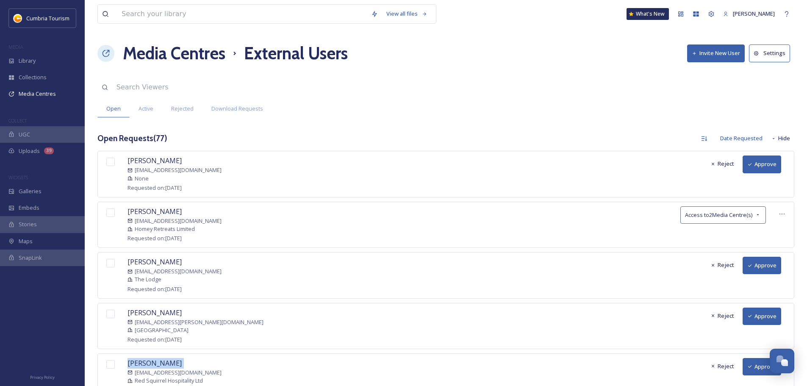
click at [156, 364] on span "Kenni James" at bounding box center [154, 362] width 54 height 9
copy div "Kenni James"
click at [755, 365] on button "Approve" at bounding box center [761, 366] width 39 height 17
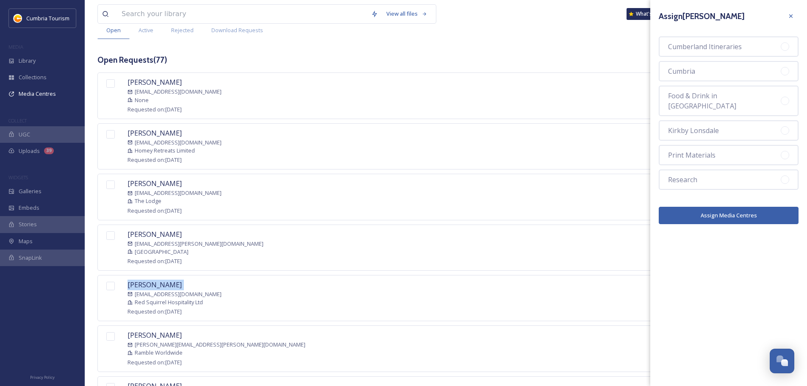
scroll to position [85, 0]
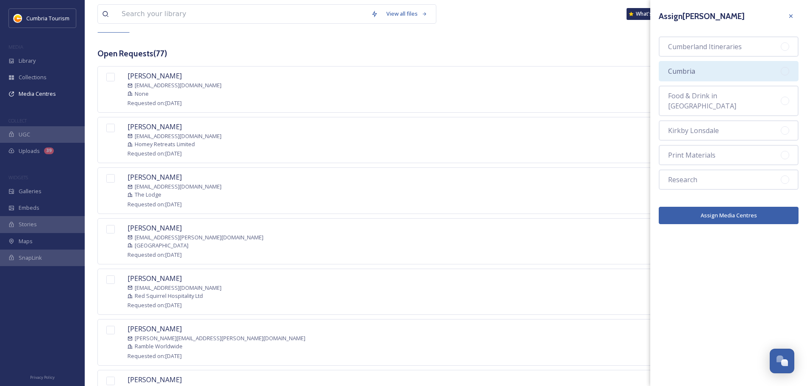
click at [718, 66] on div "Cumbria" at bounding box center [728, 71] width 140 height 20
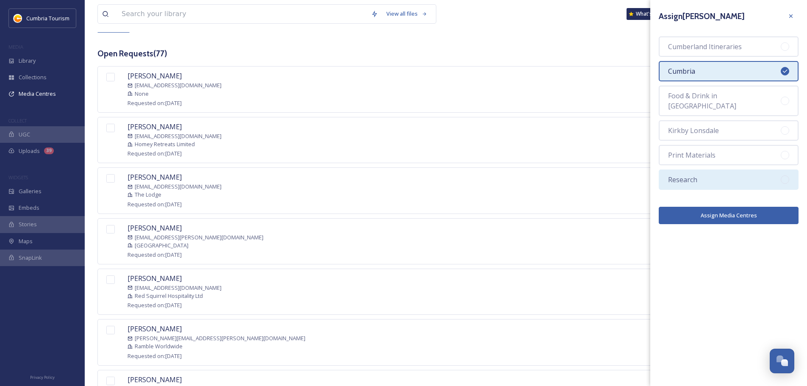
click at [723, 169] on div "Research" at bounding box center [728, 179] width 140 height 20
click at [728, 209] on button "Assign Media Centres" at bounding box center [728, 215] width 140 height 17
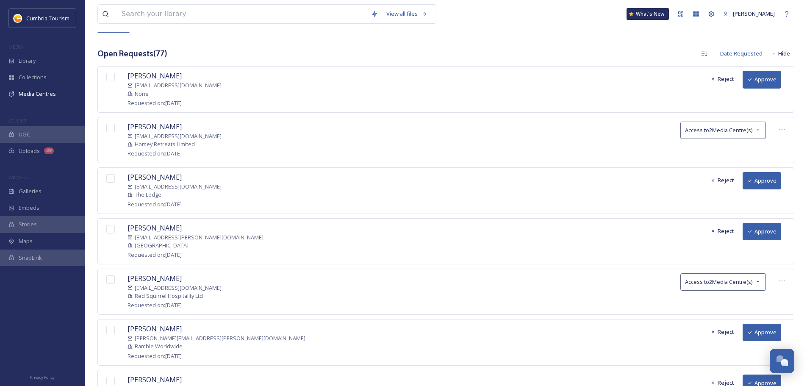
click at [750, 331] on icon at bounding box center [749, 332] width 5 height 5
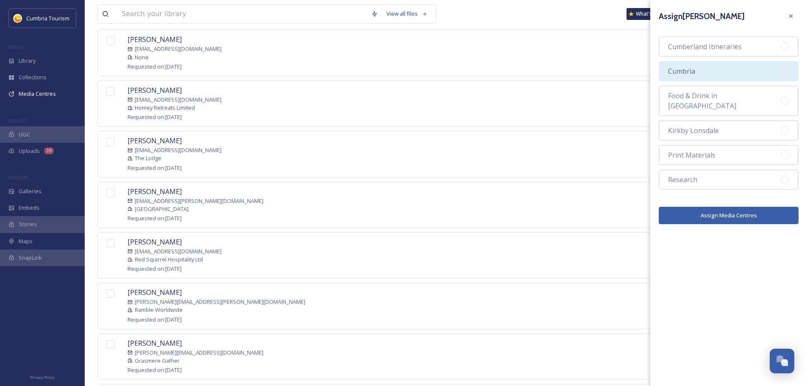
scroll to position [169, 0]
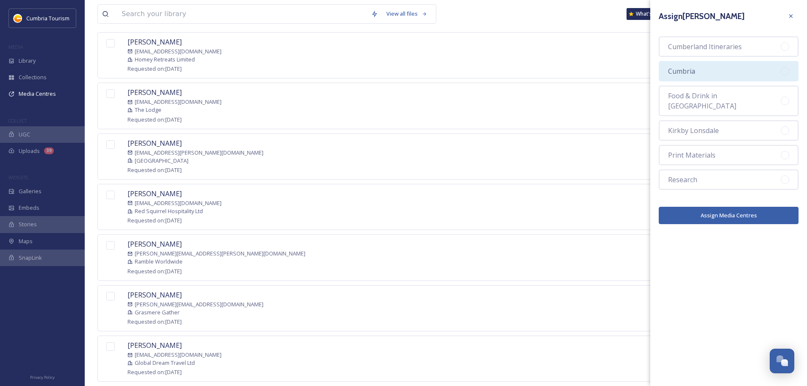
click at [750, 66] on div "Cumbria" at bounding box center [728, 71] width 140 height 20
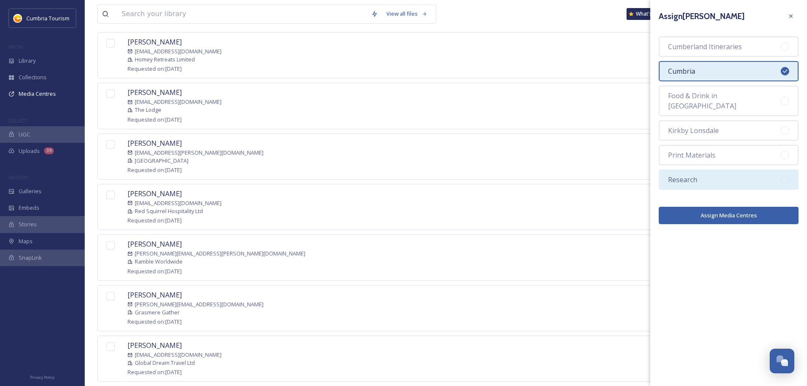
click at [702, 169] on div "Research" at bounding box center [728, 179] width 140 height 20
click at [704, 207] on button "Assign Media Centres" at bounding box center [728, 215] width 140 height 17
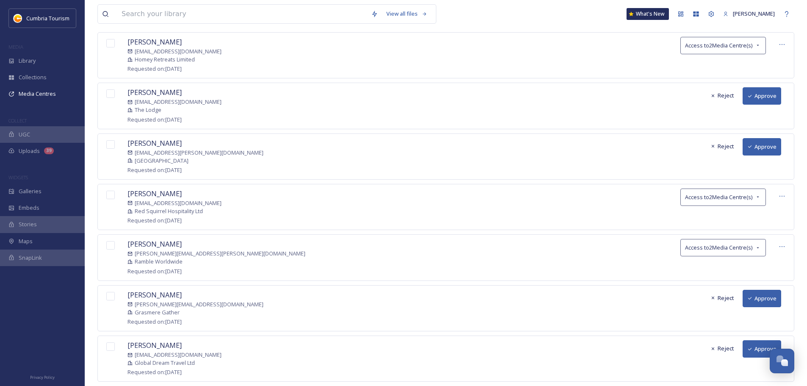
click at [741, 301] on div "Richard Staite richard@grasmeregather.co.uk Grasmere Gather Requested on: Septe…" at bounding box center [445, 308] width 696 height 46
click at [755, 299] on button "Approve" at bounding box center [761, 298] width 39 height 17
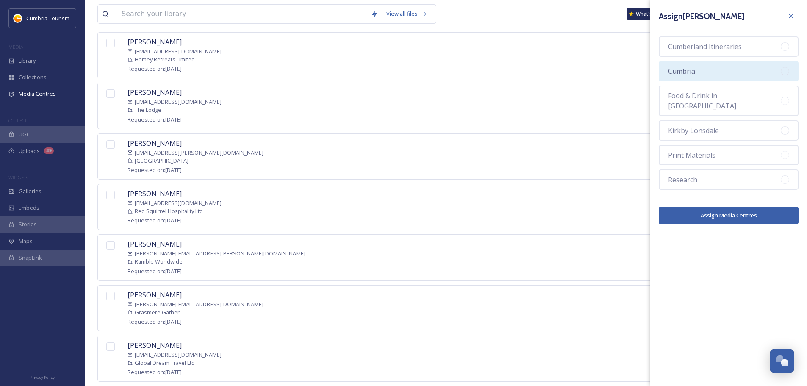
click at [719, 69] on div "Cumbria" at bounding box center [728, 71] width 140 height 20
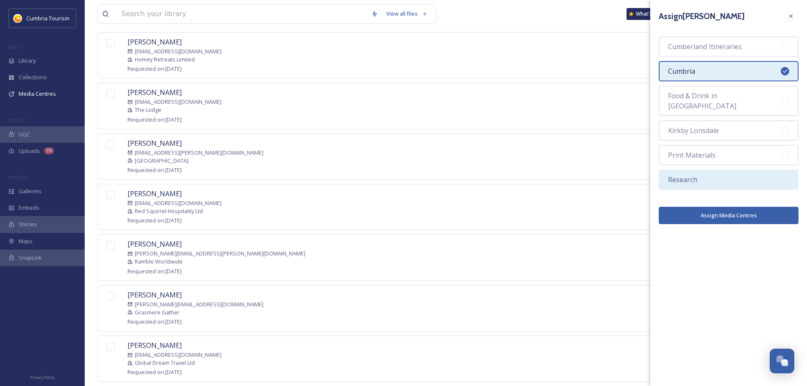
click at [719, 169] on div "Research" at bounding box center [728, 179] width 140 height 20
click at [715, 207] on button "Assign Media Centres" at bounding box center [728, 215] width 140 height 17
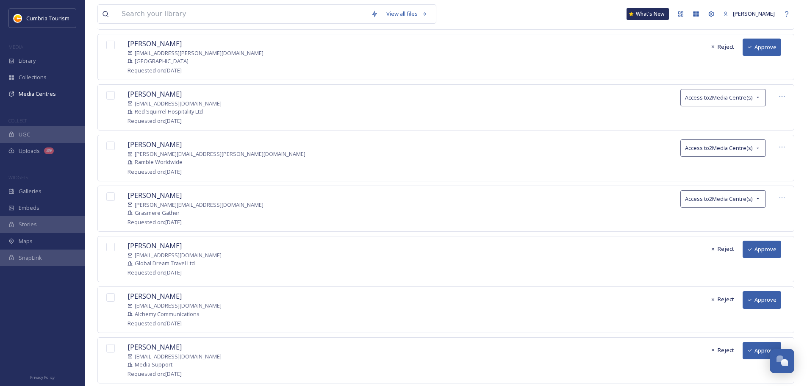
scroll to position [296, 0]
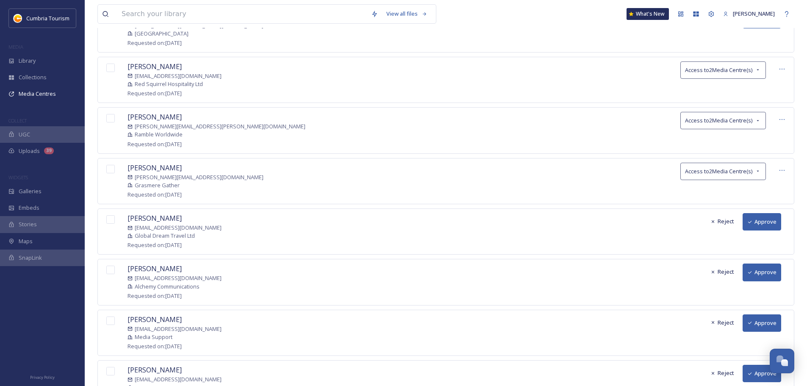
click at [155, 215] on span "Adam Cornish" at bounding box center [154, 217] width 54 height 9
copy div "Adam Cornish"
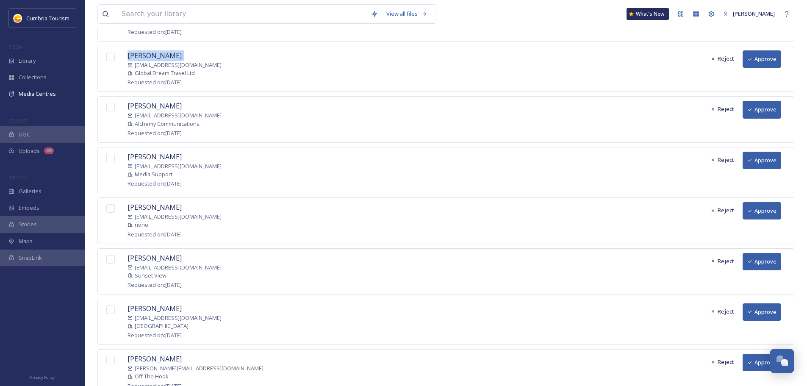
scroll to position [508, 0]
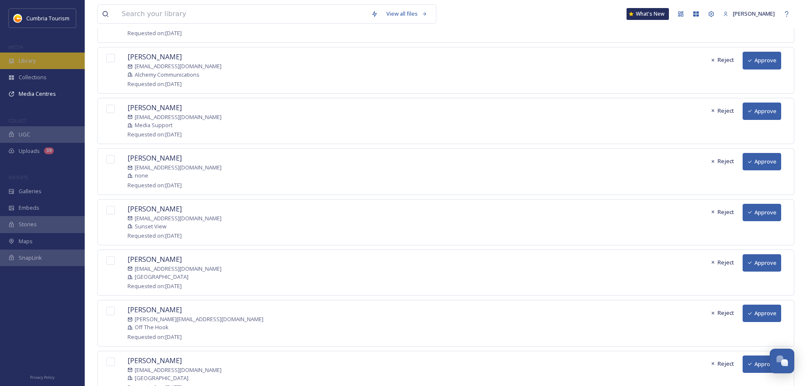
click at [42, 64] on div "Library" at bounding box center [42, 60] width 85 height 17
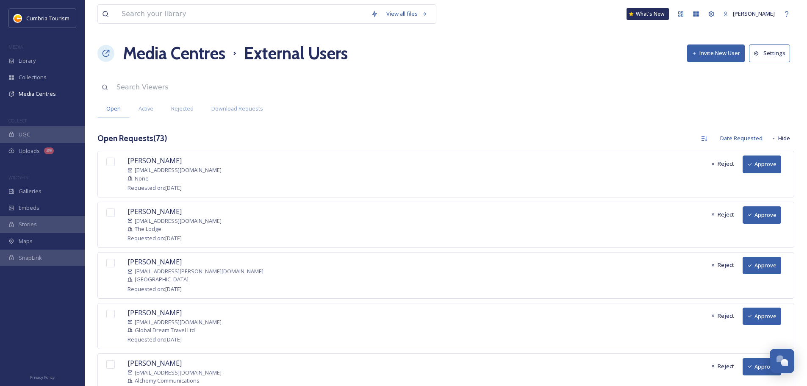
click at [144, 212] on span "Claire Ellis" at bounding box center [154, 211] width 54 height 9
drag, startPoint x: 228, startPoint y: 220, endPoint x: 135, endPoint y: 217, distance: 92.8
click at [135, 217] on div "Claire Ellis epa@maritime.uk.com The Lodge Requested on: September 03, 2025 Rej…" at bounding box center [445, 225] width 696 height 46
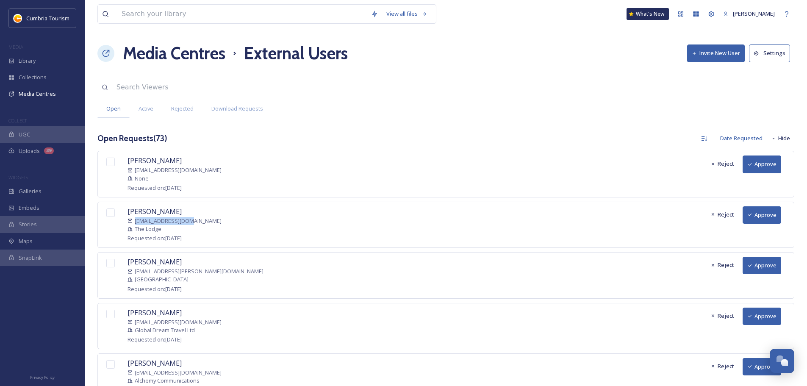
copy span "epa@maritime.uk.com"
click at [63, 64] on div "Library" at bounding box center [42, 60] width 85 height 17
